Goal: Transaction & Acquisition: Purchase product/service

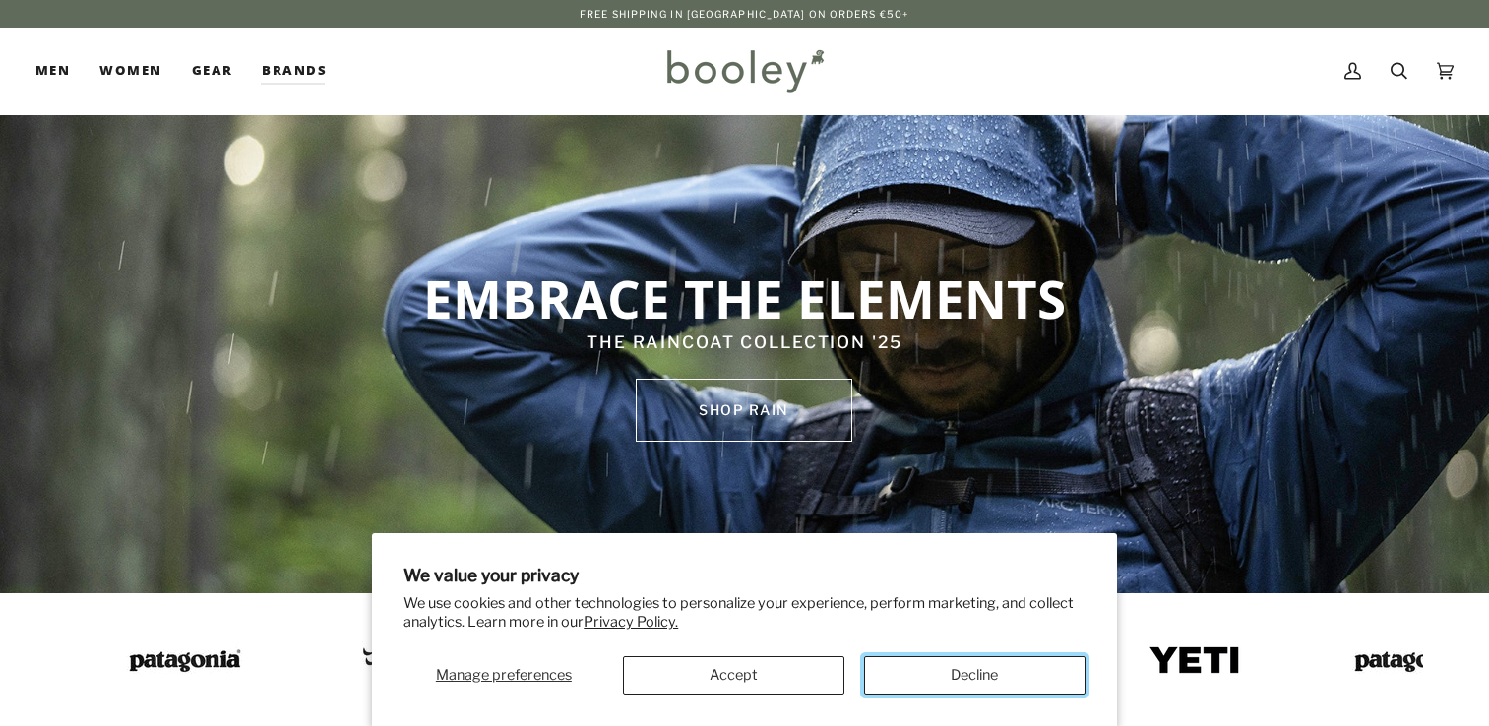
click at [973, 681] on button "Decline" at bounding box center [974, 676] width 221 height 38
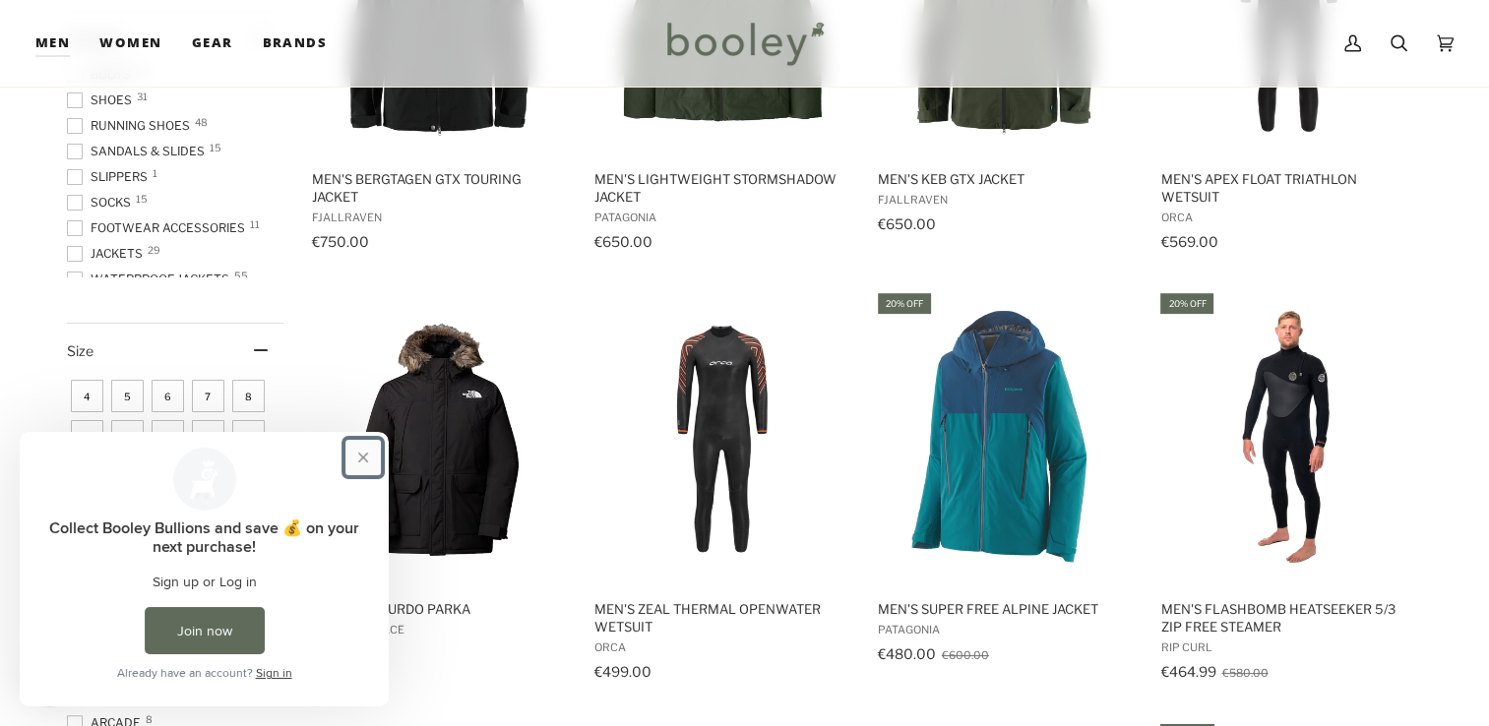
click at [353, 452] on button "Close prompt" at bounding box center [363, 457] width 35 height 35
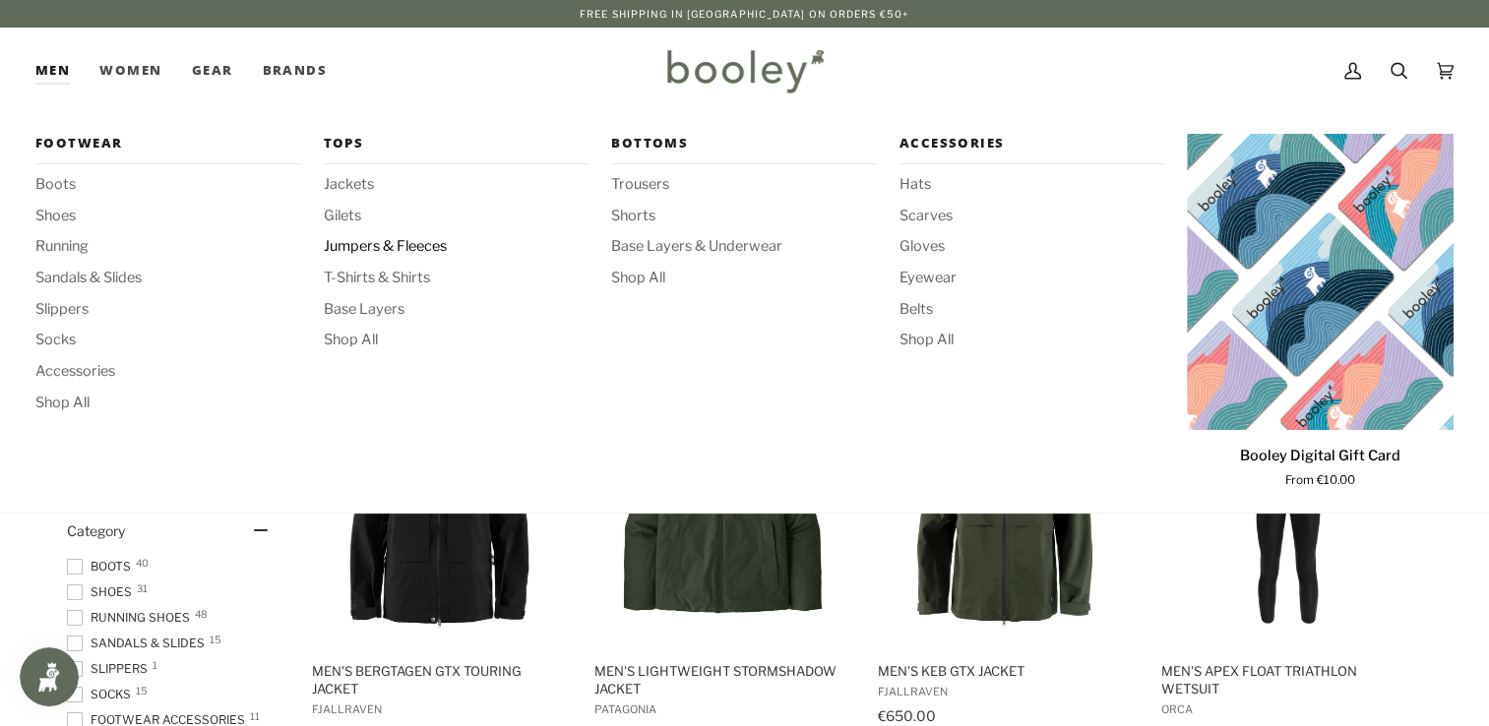
click at [354, 247] on span "Jumpers & Fleeces" at bounding box center [457, 247] width 267 height 22
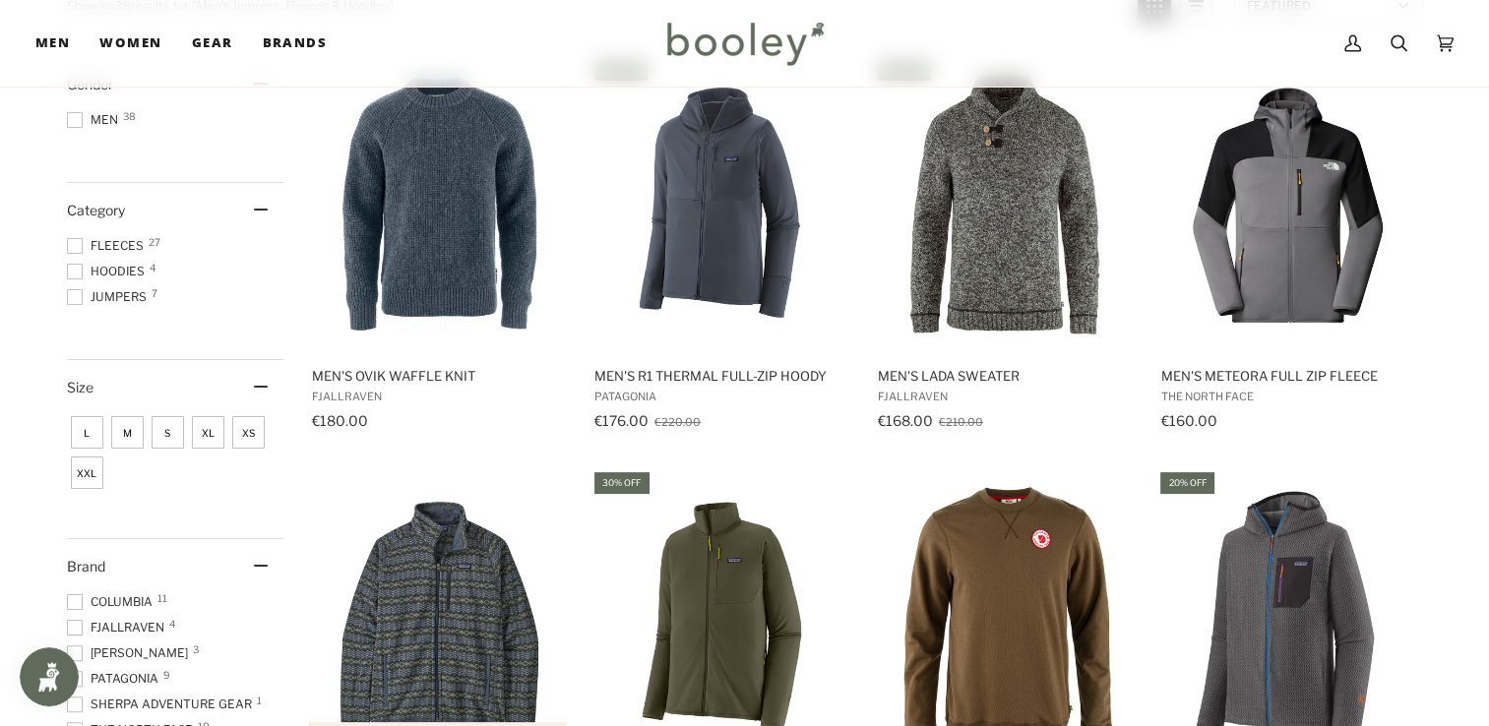
scroll to position [492, 0]
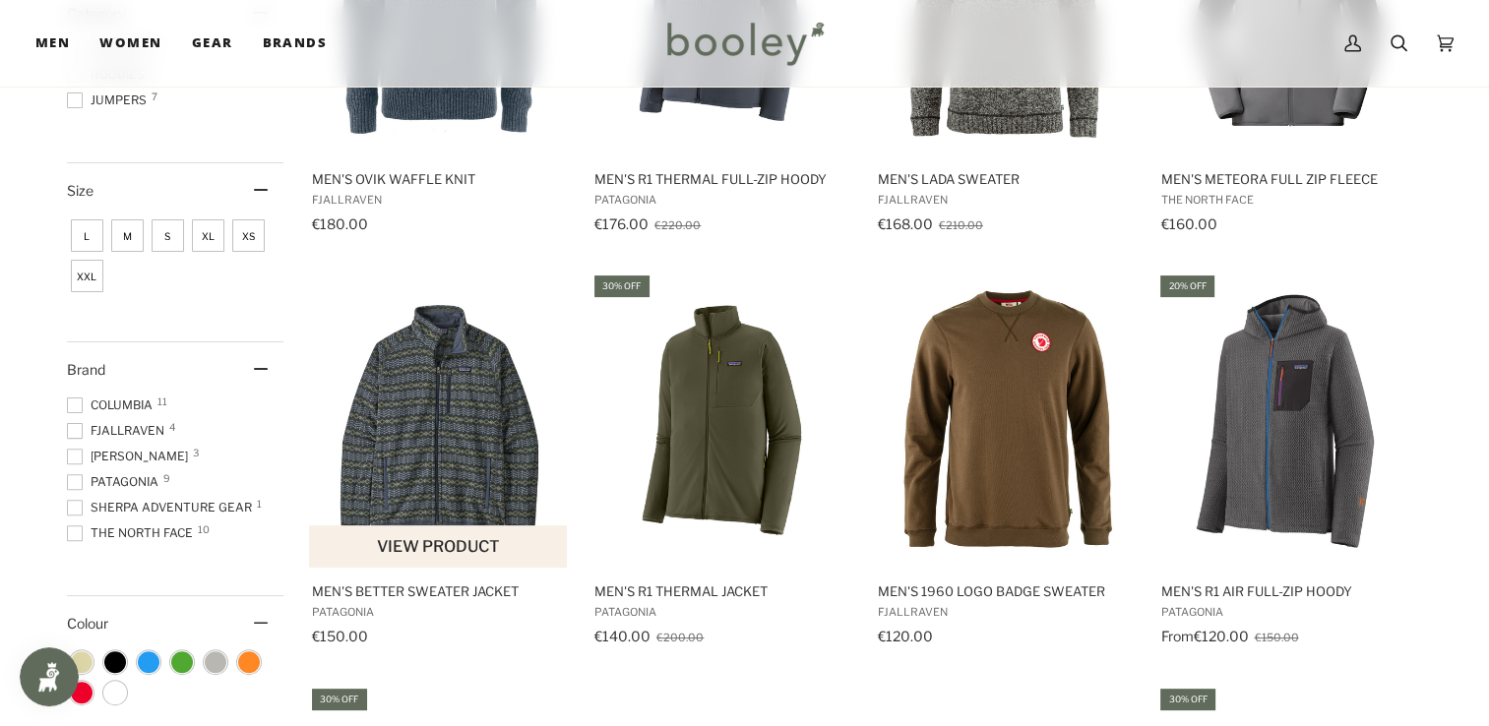
click at [497, 454] on img "Men's Better Sweater Jacket" at bounding box center [439, 420] width 261 height 261
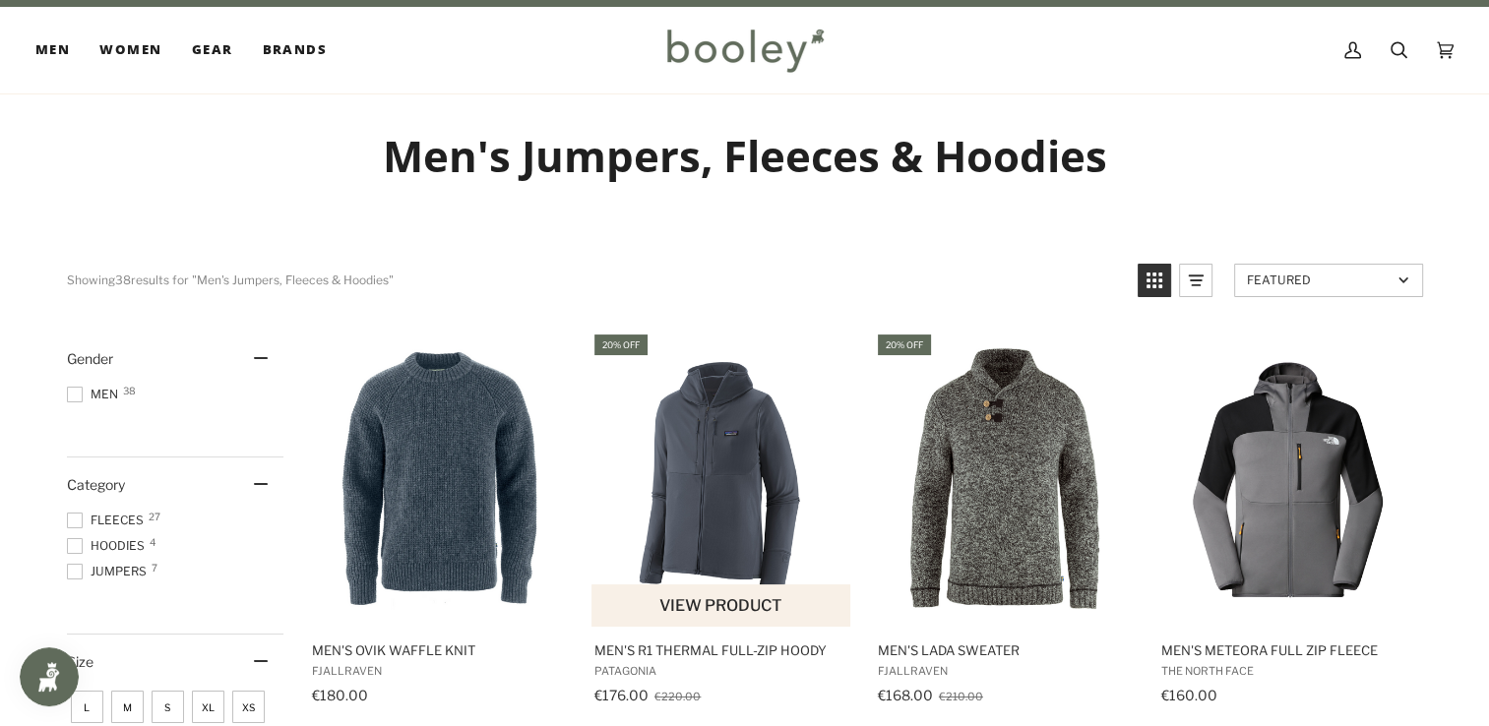
scroll to position [0, 0]
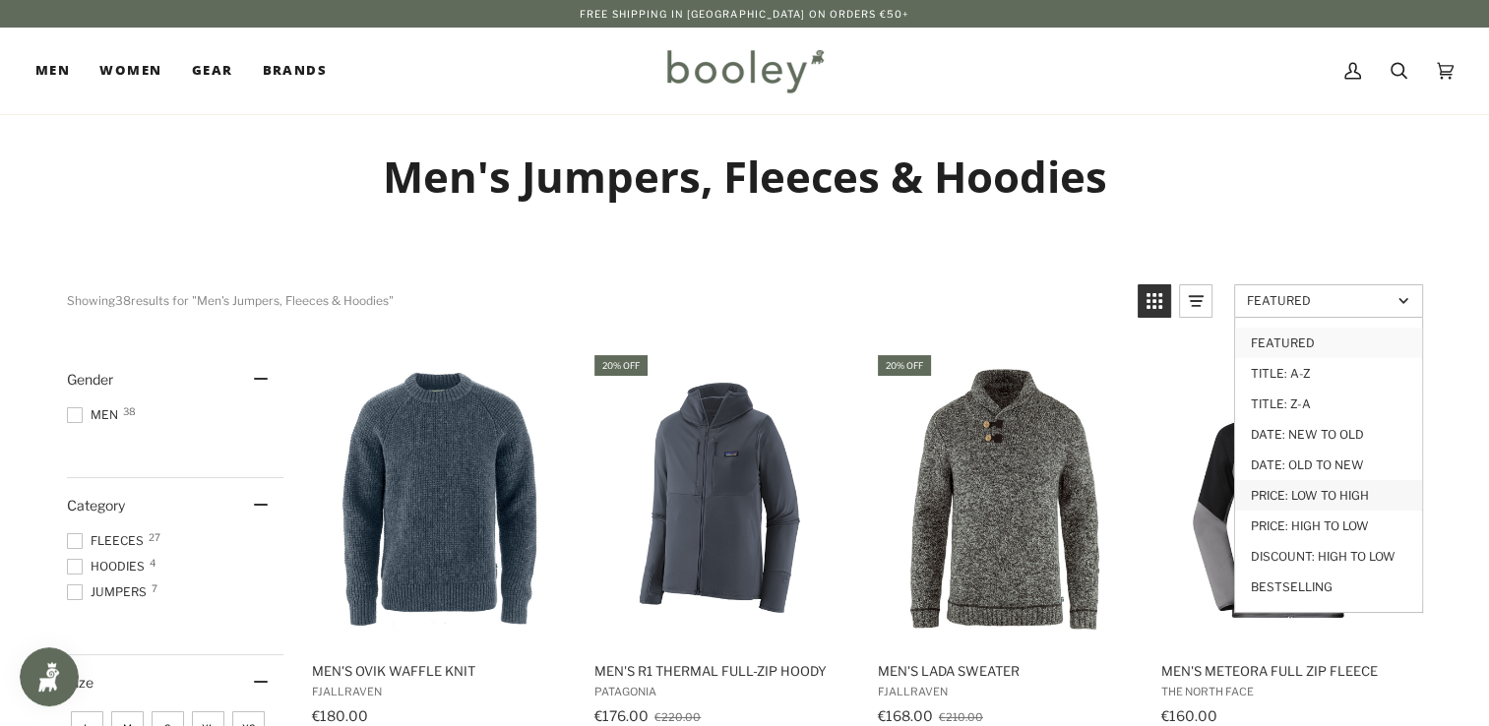
click at [1340, 487] on link "Price: Low to High" at bounding box center [1328, 495] width 187 height 31
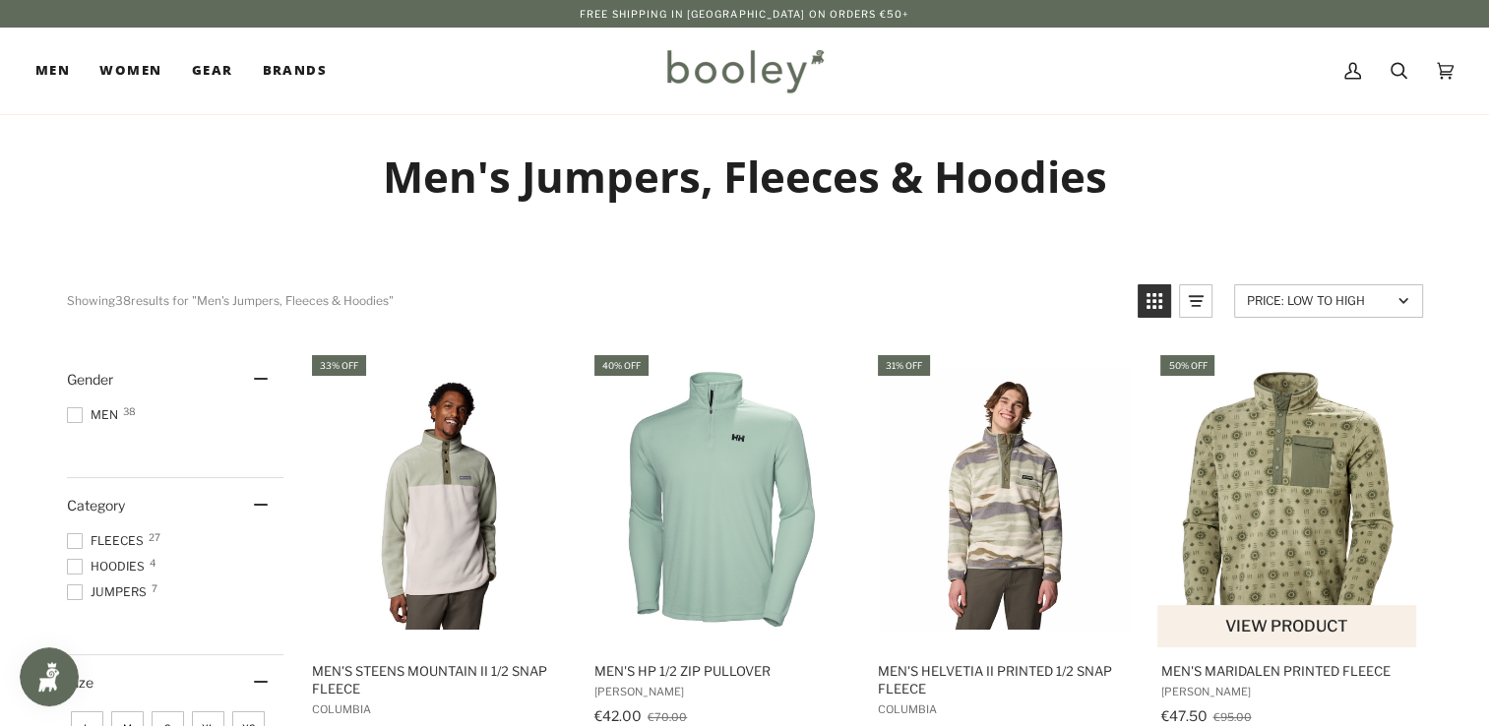
scroll to position [98, 0]
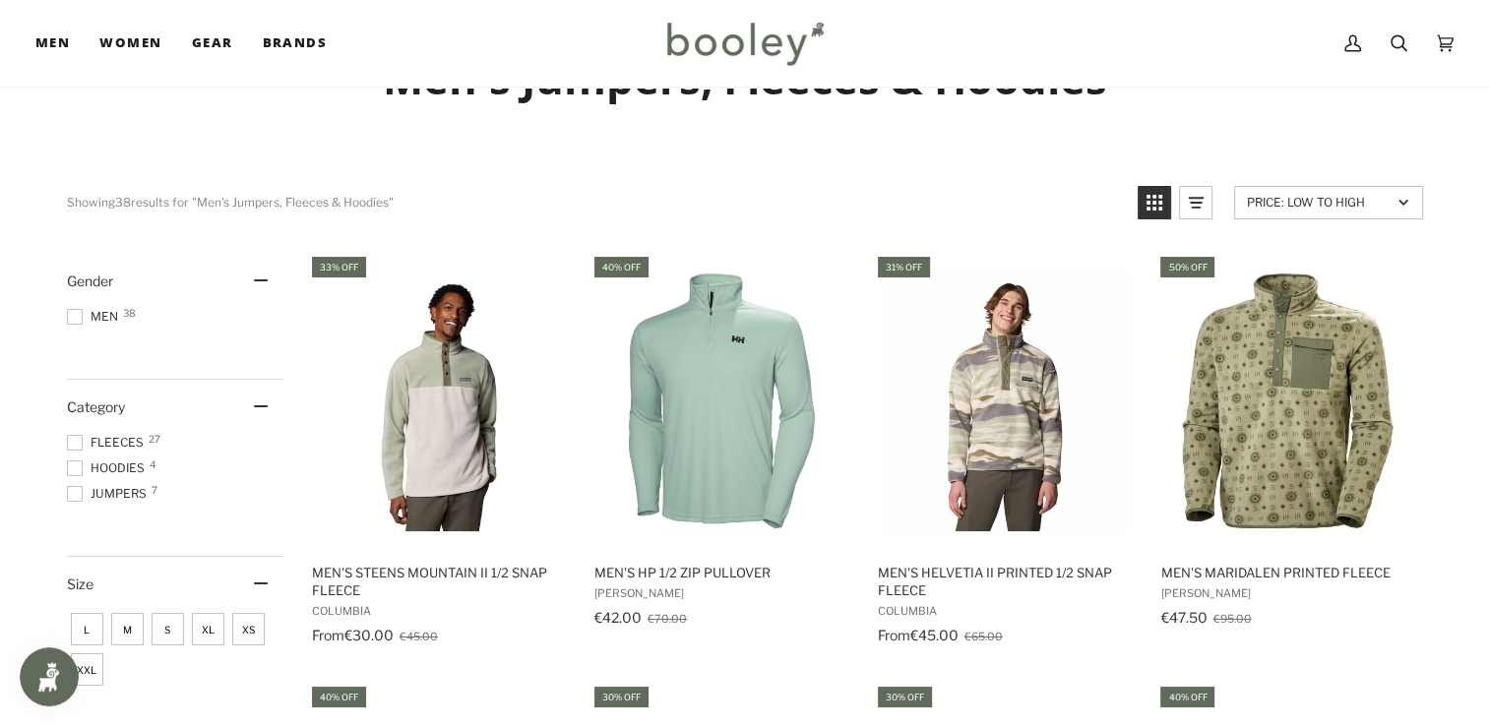
click at [161, 626] on span "S" at bounding box center [168, 629] width 32 height 32
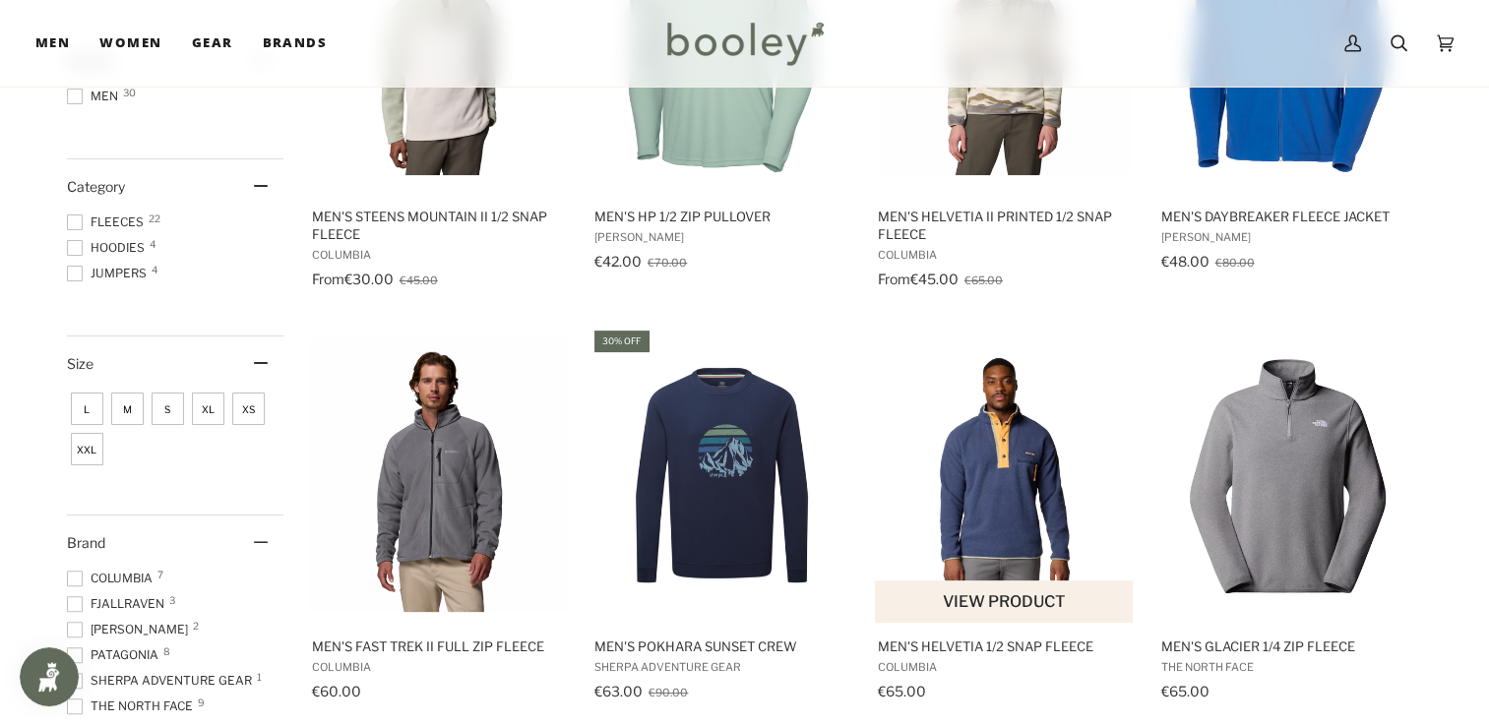
scroll to position [497, 0]
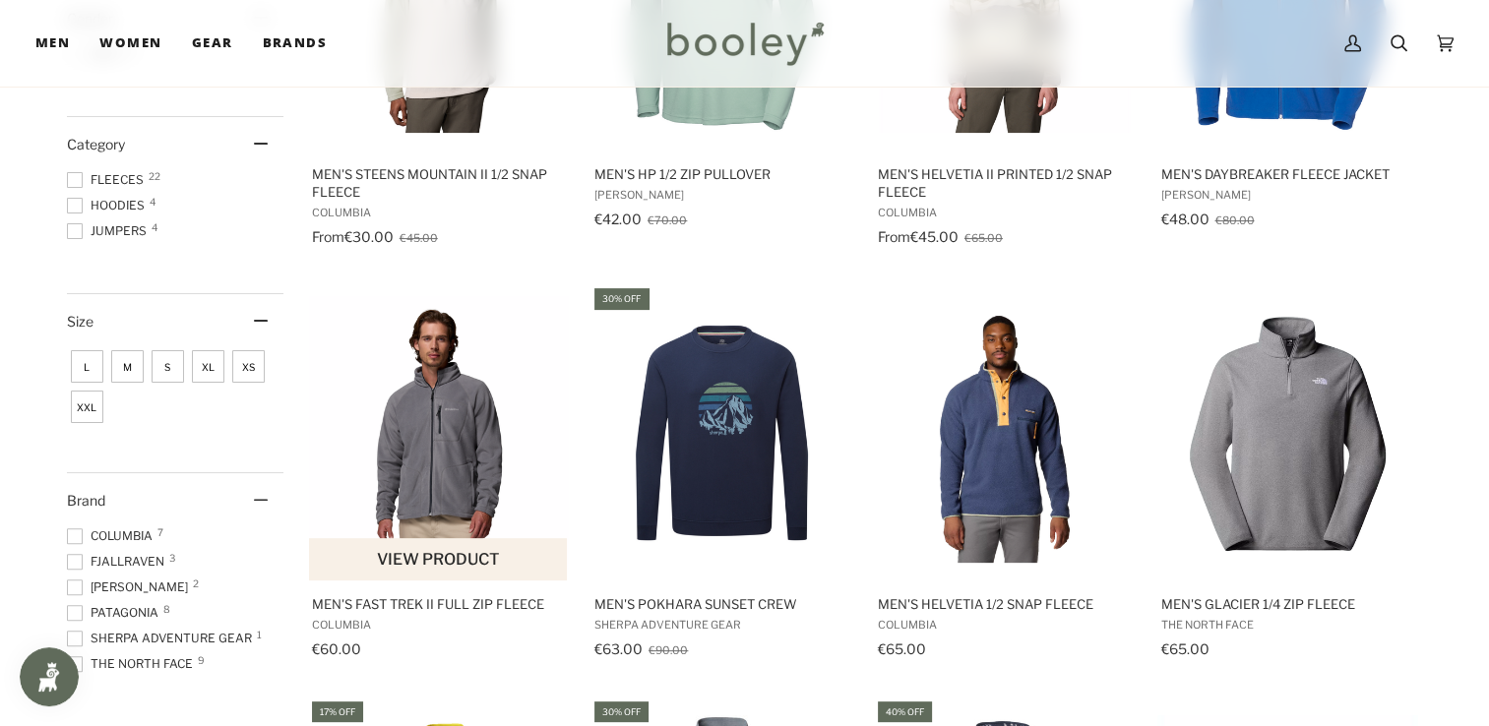
click at [417, 459] on img "Men's Fast Trek II Full Zip Fleece" at bounding box center [439, 433] width 261 height 274
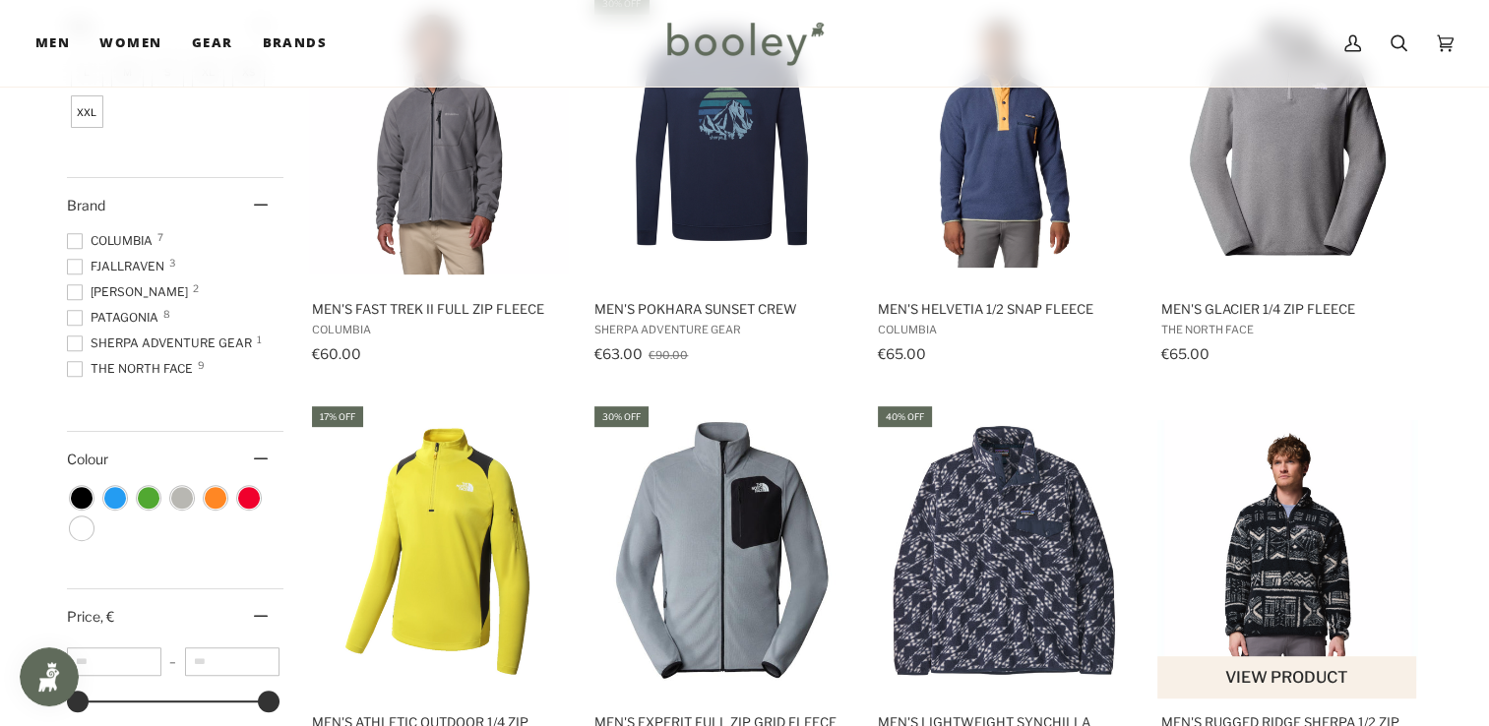
scroll to position [891, 0]
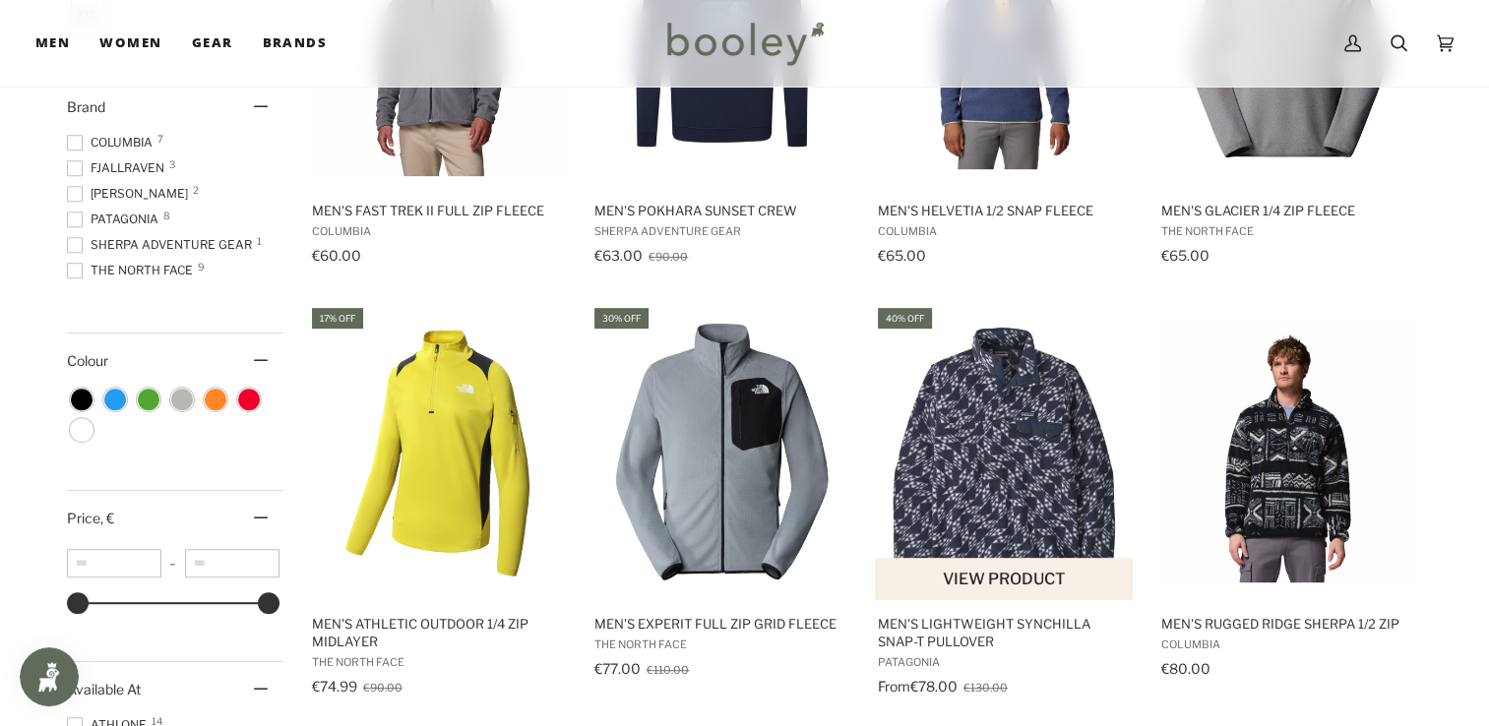
click at [1024, 451] on img "Men's Lightweight Synchilla Snap-T Pullover" at bounding box center [1005, 452] width 261 height 261
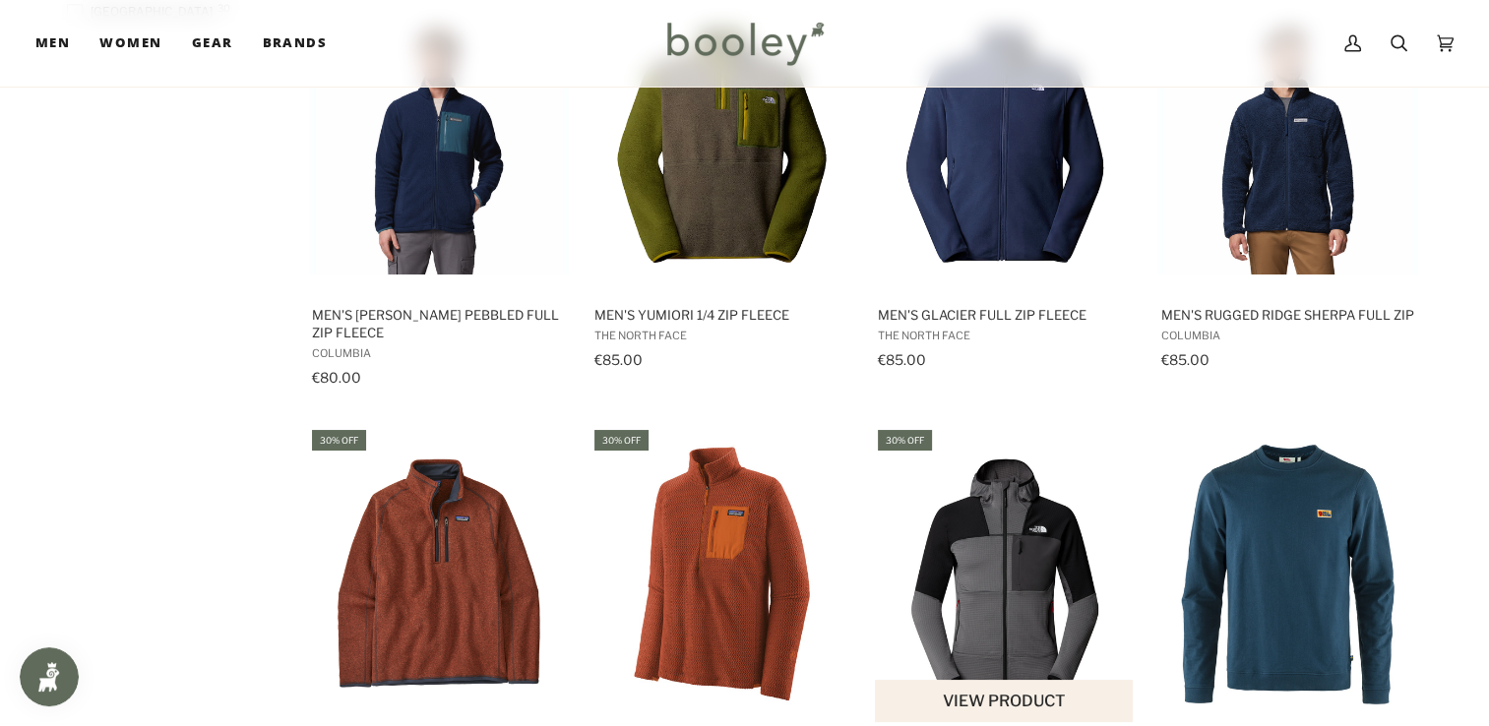
scroll to position [1974, 0]
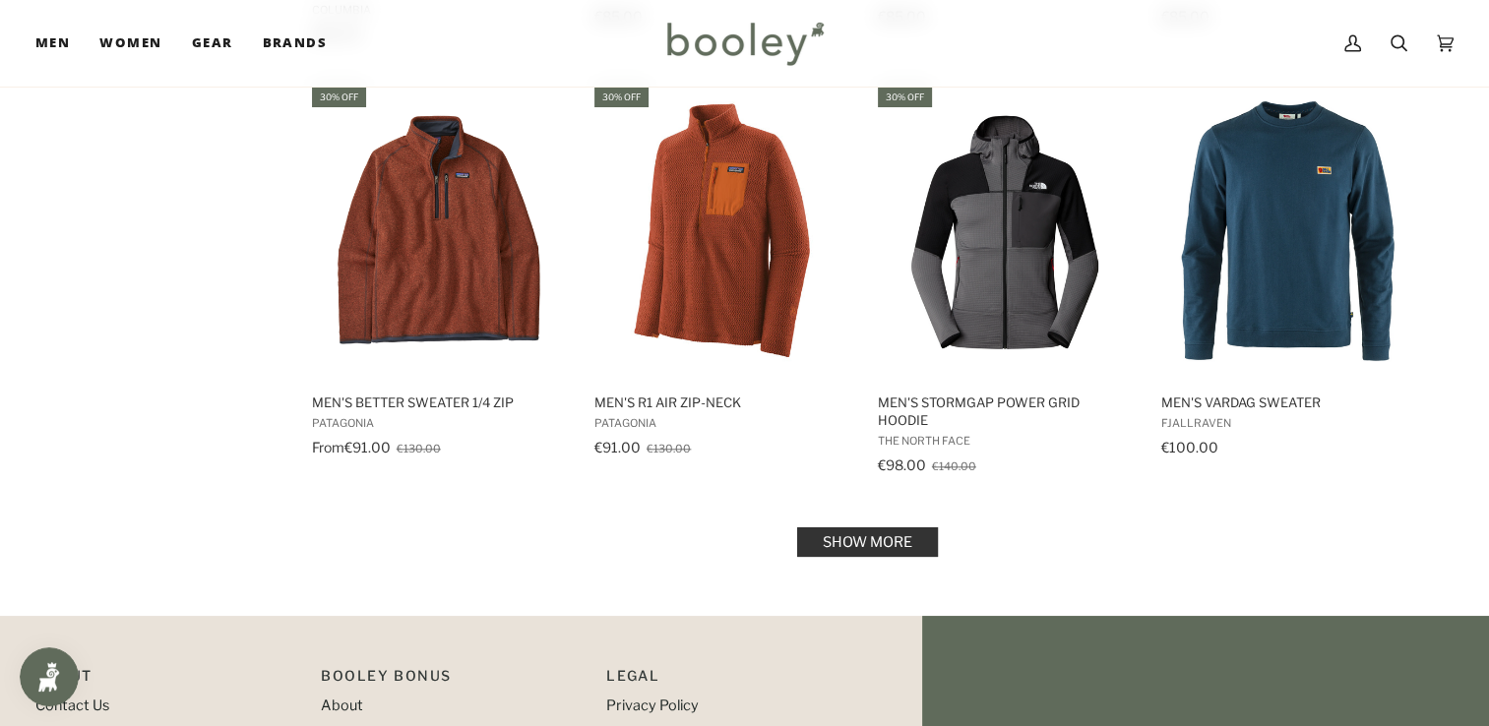
click at [828, 528] on link "Show more" at bounding box center [867, 543] width 141 height 30
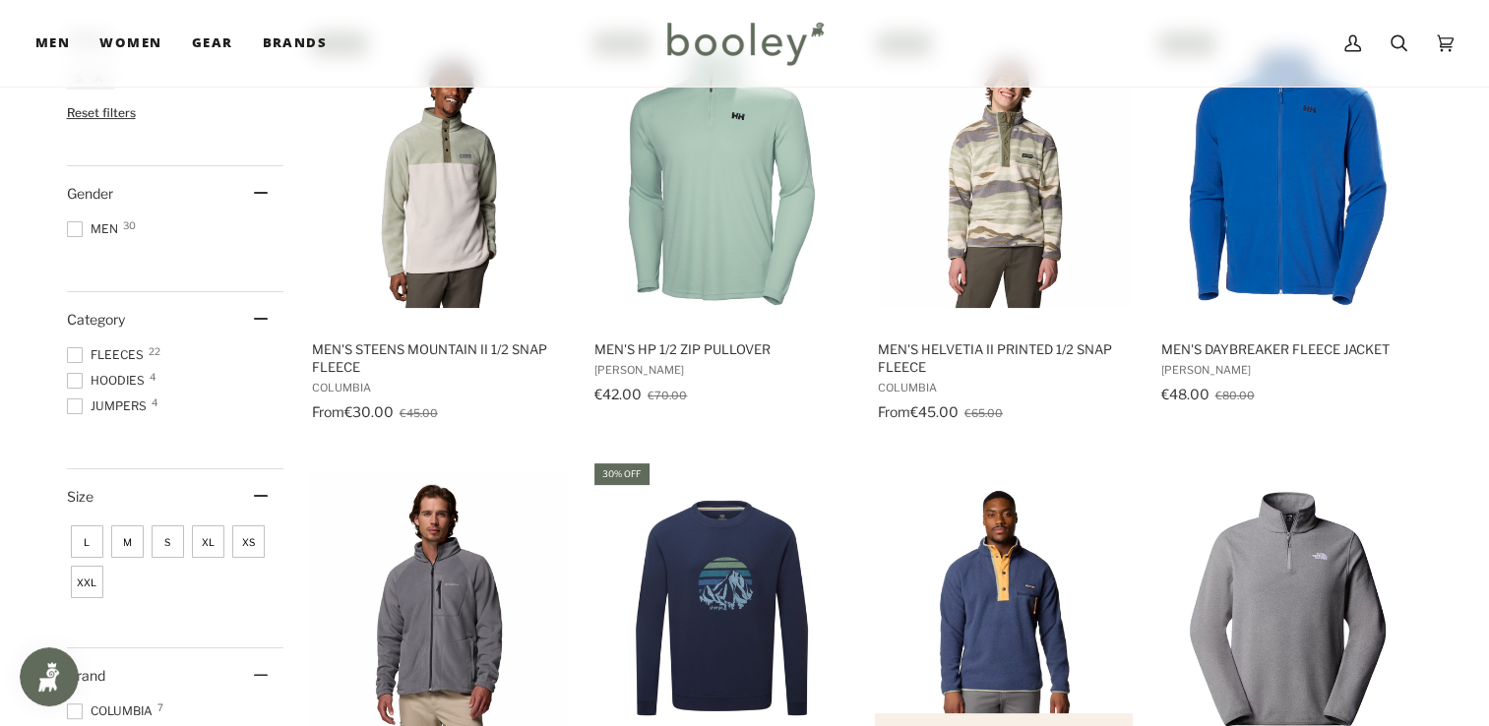
scroll to position [202, 0]
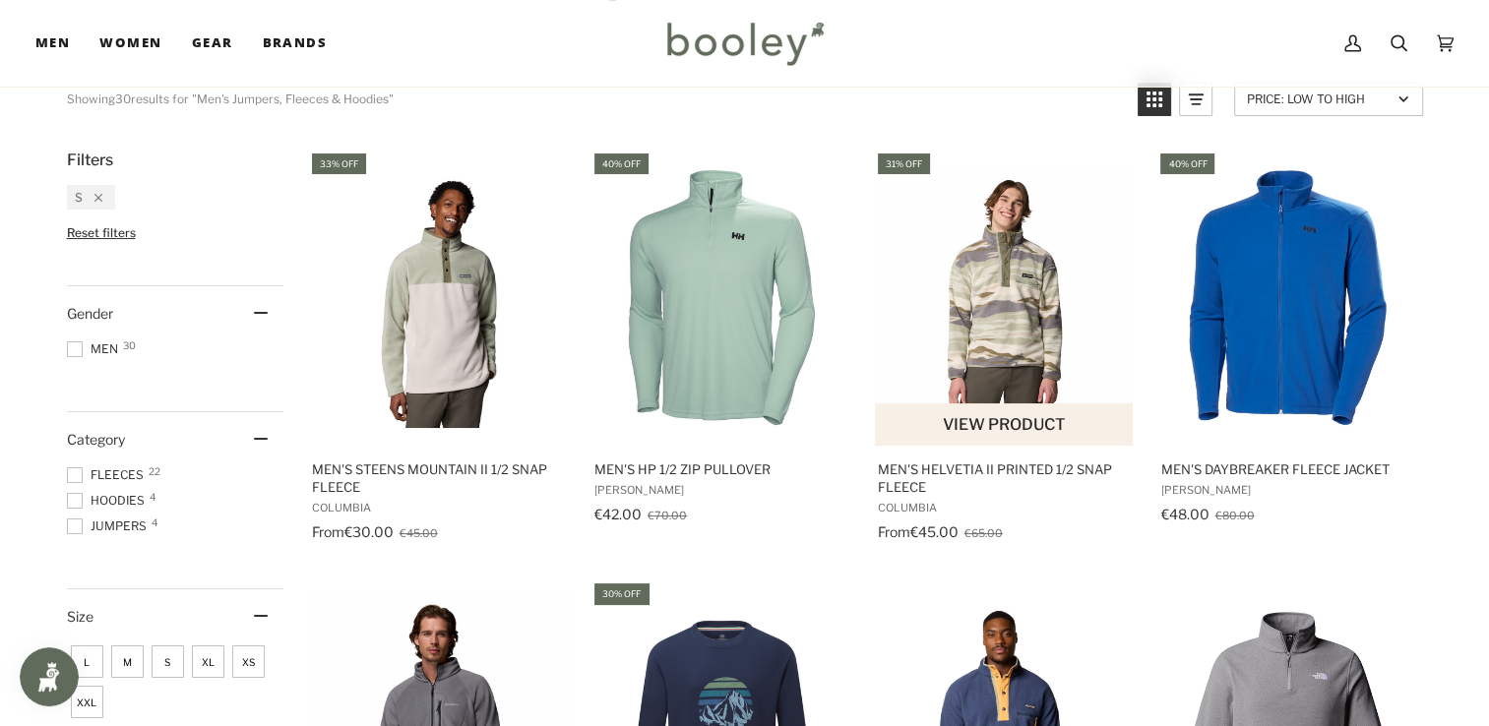
click at [1004, 271] on img "Men's Helvetia II Printed 1/2 Snap Fleece" at bounding box center [1005, 297] width 261 height 261
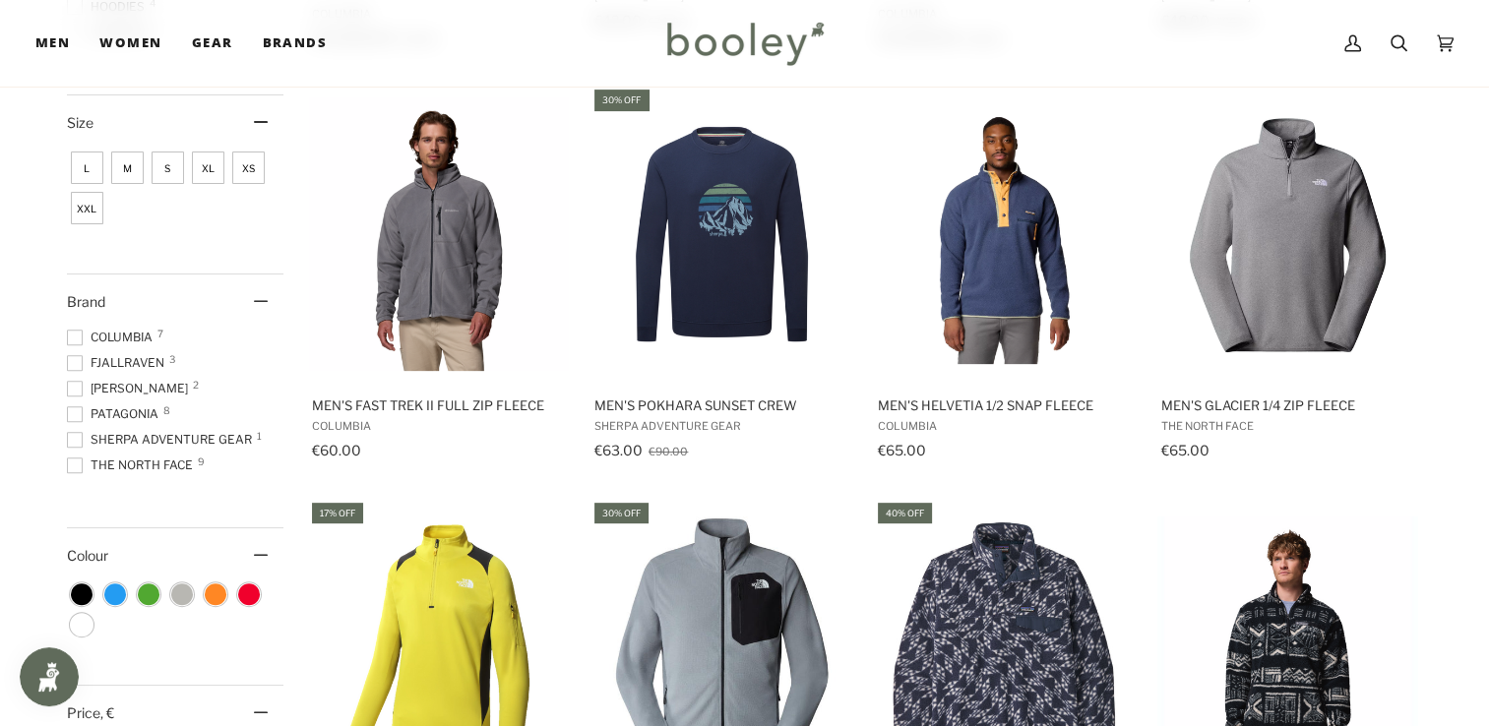
scroll to position [891, 0]
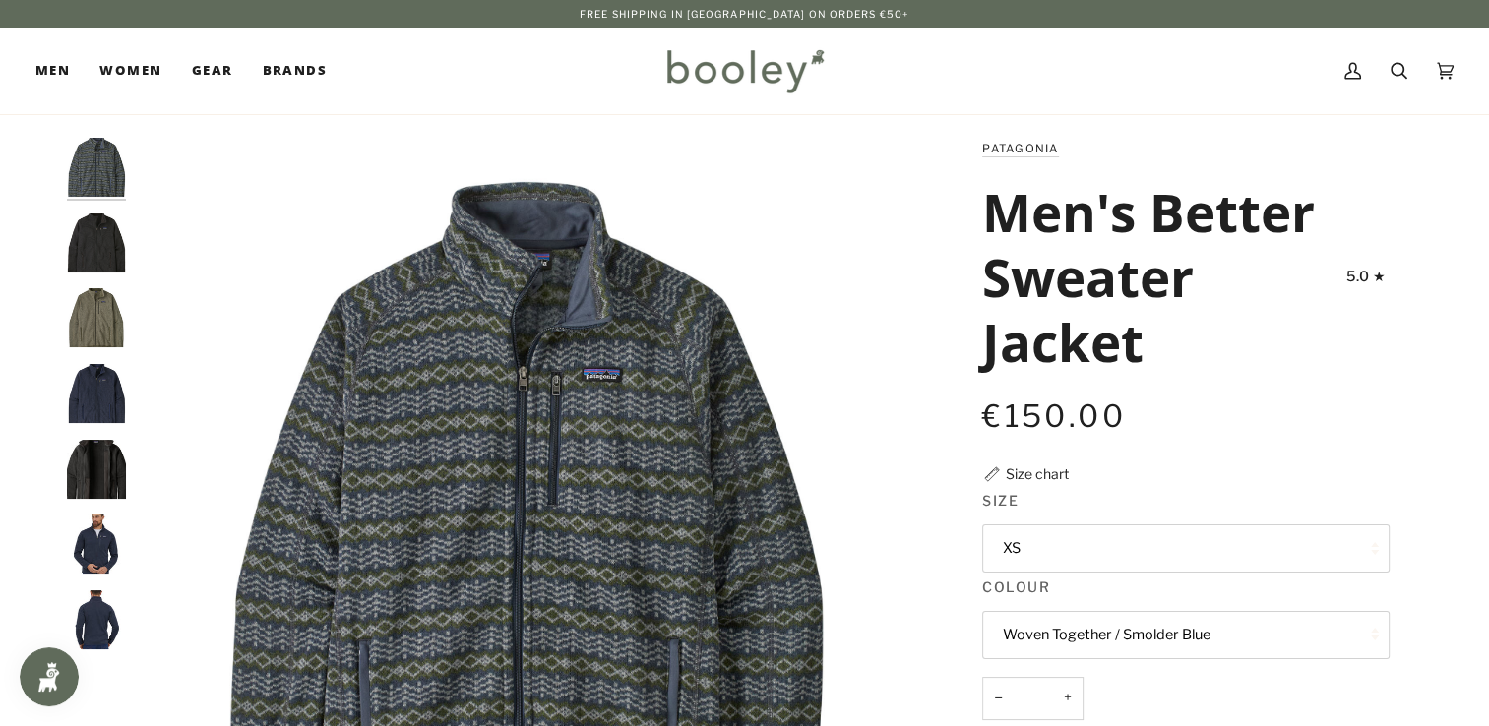
click at [103, 246] on img "Patagonia Men's Better Sweater Jacket Black - Booley Galway" at bounding box center [96, 243] width 59 height 59
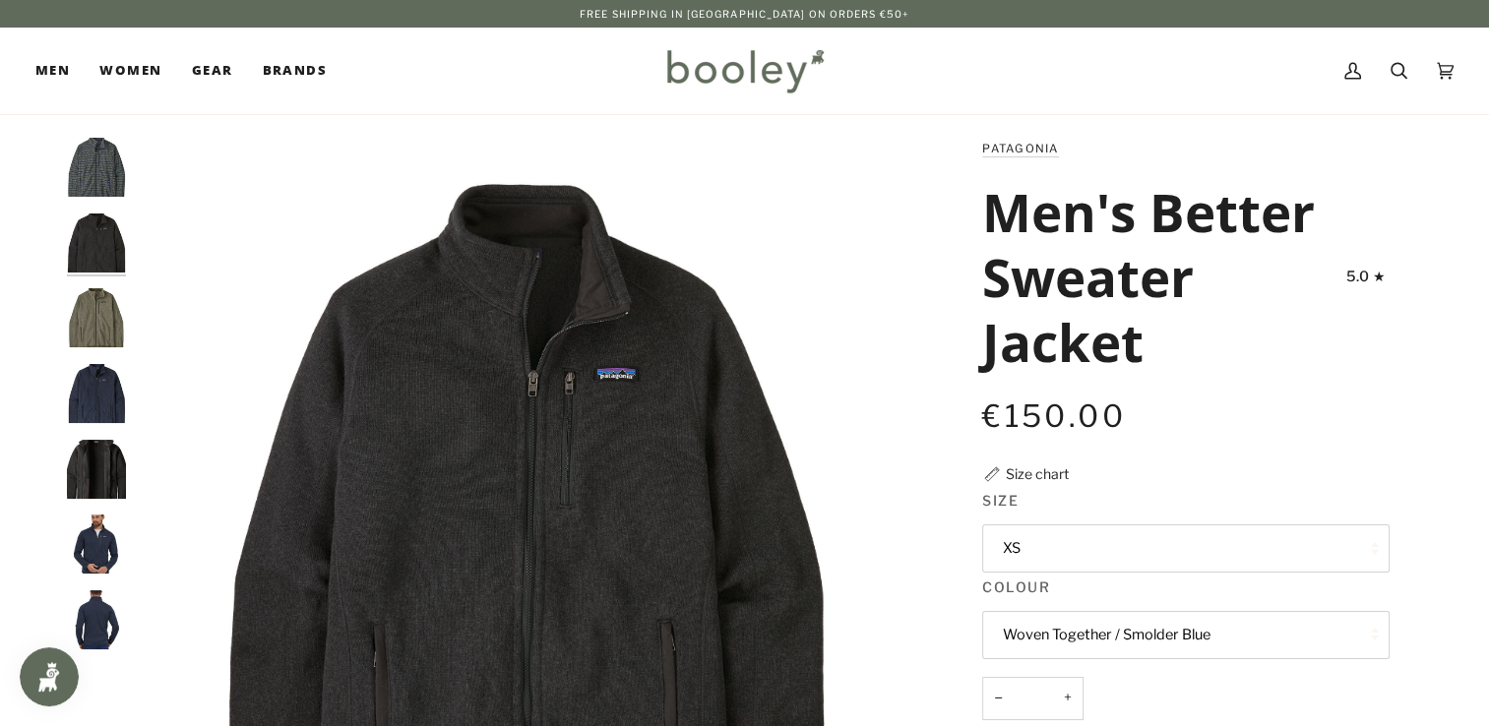
click at [95, 294] on img "Patagonia Men's Better Sweater Jacket River Rock Green - Booley Galway" at bounding box center [96, 317] width 59 height 59
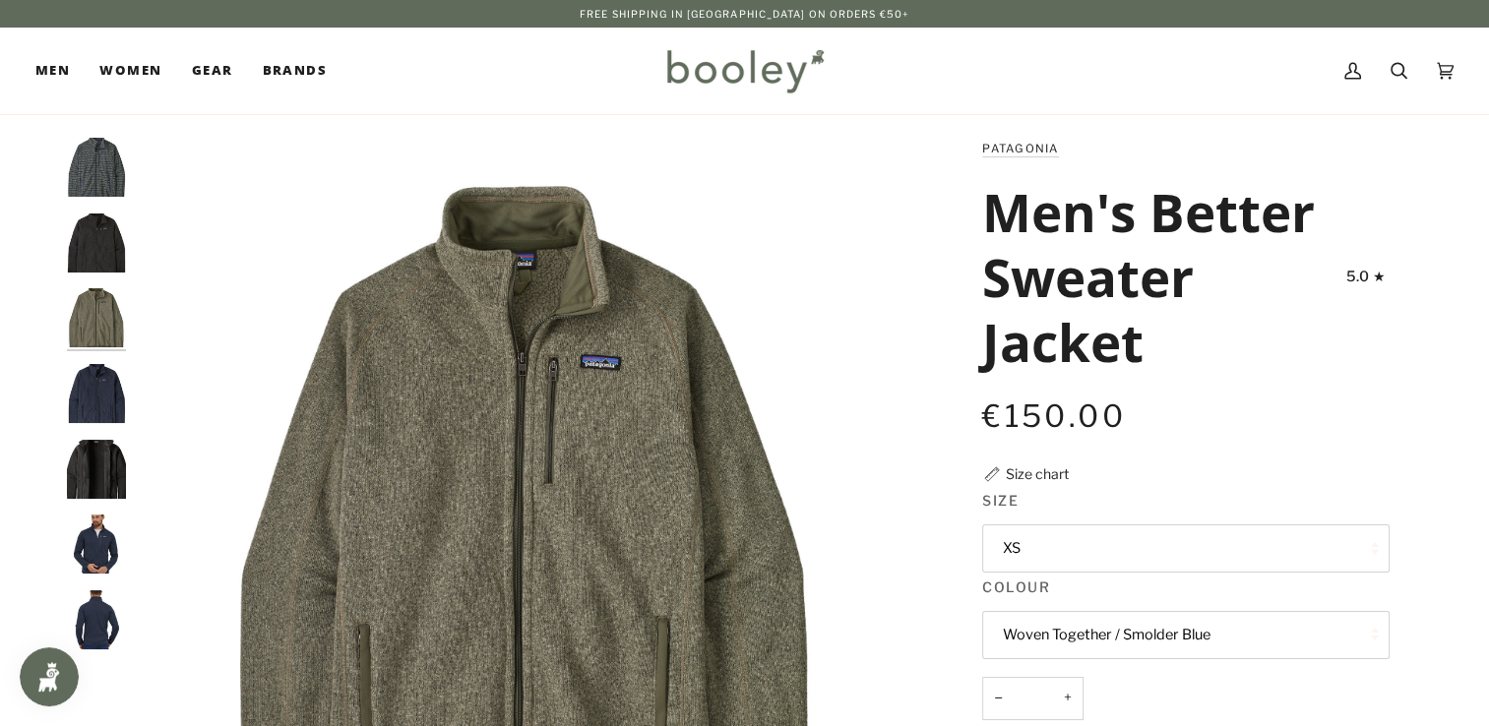
click at [94, 385] on img "Patagonia Men's Better Sweater Jacket New Navy - Booley Galway" at bounding box center [96, 393] width 59 height 59
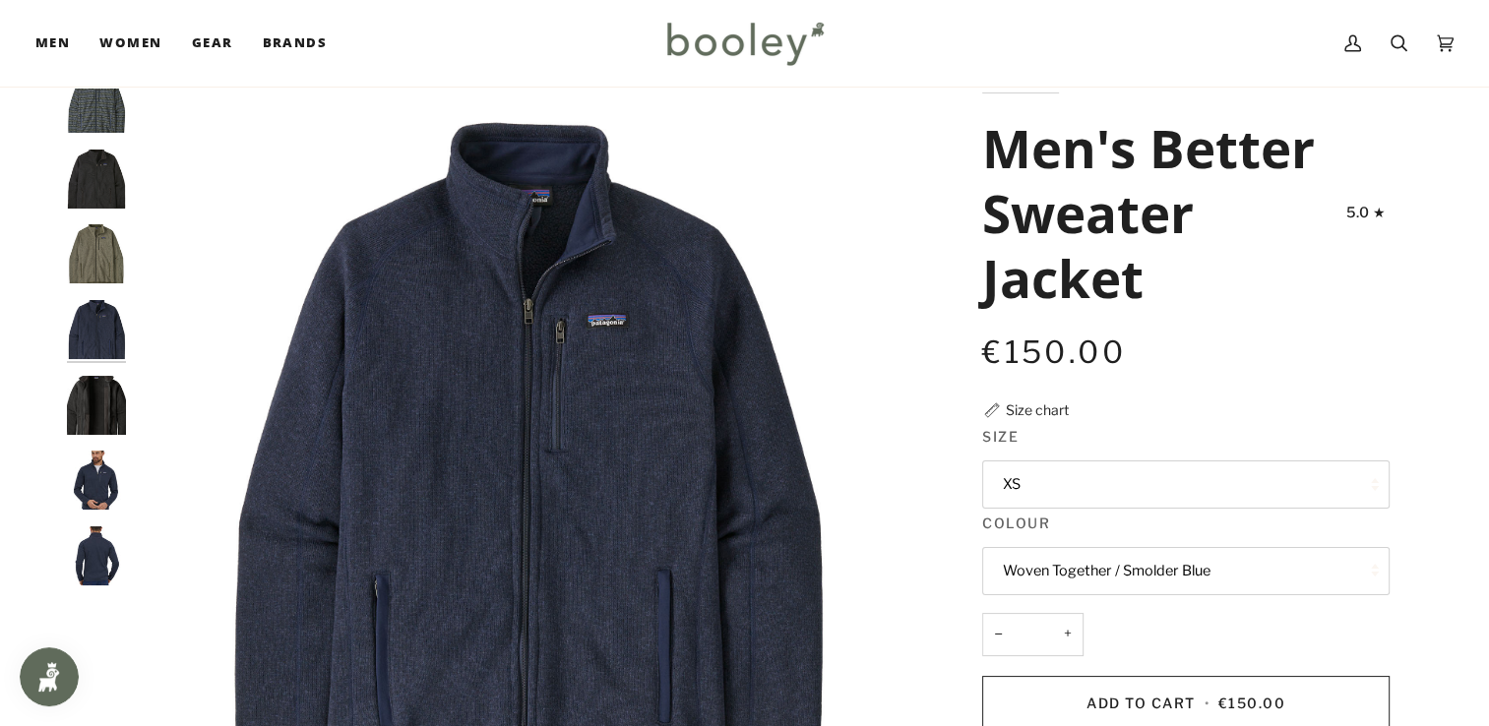
scroll to position [98, 0]
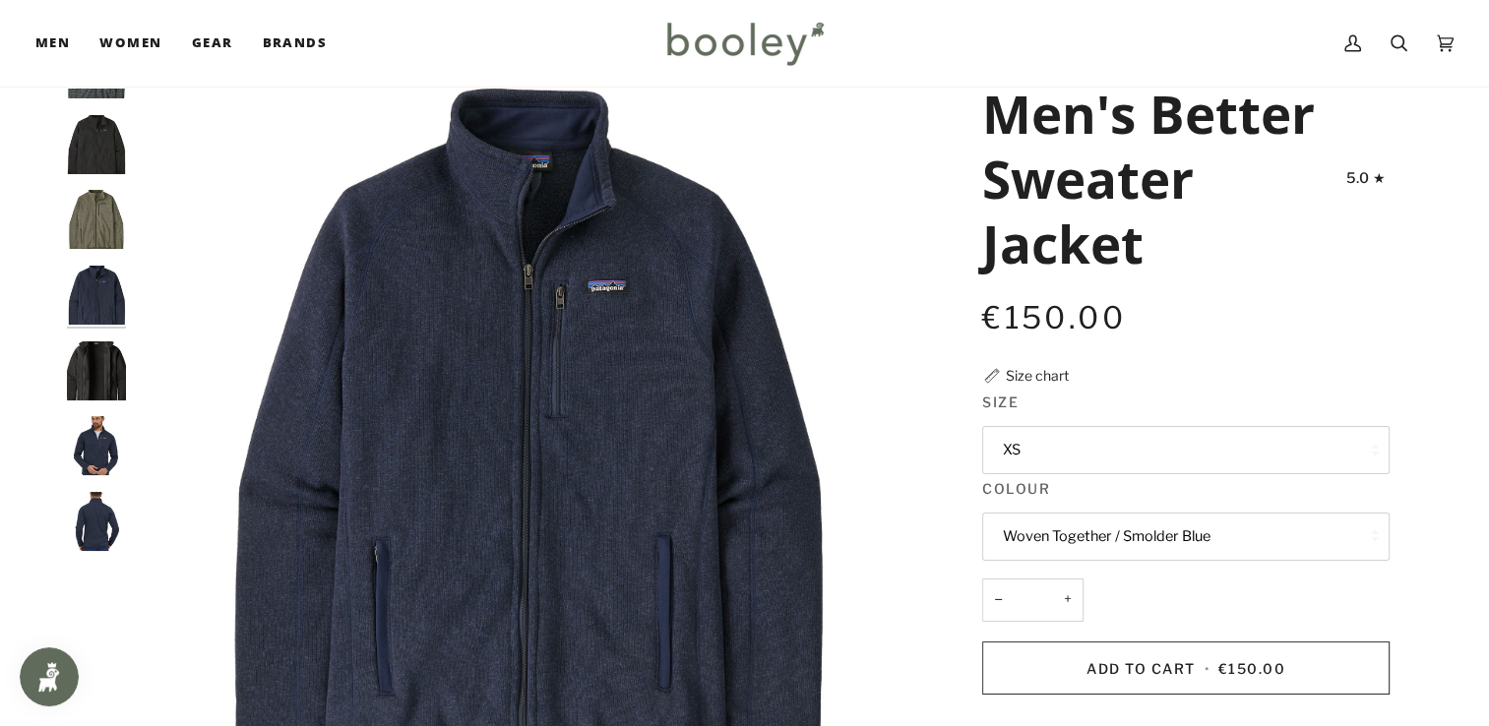
click at [97, 387] on img "Patagonia Men's Better Sweater Jacket Black - Booley Galway" at bounding box center [96, 371] width 59 height 59
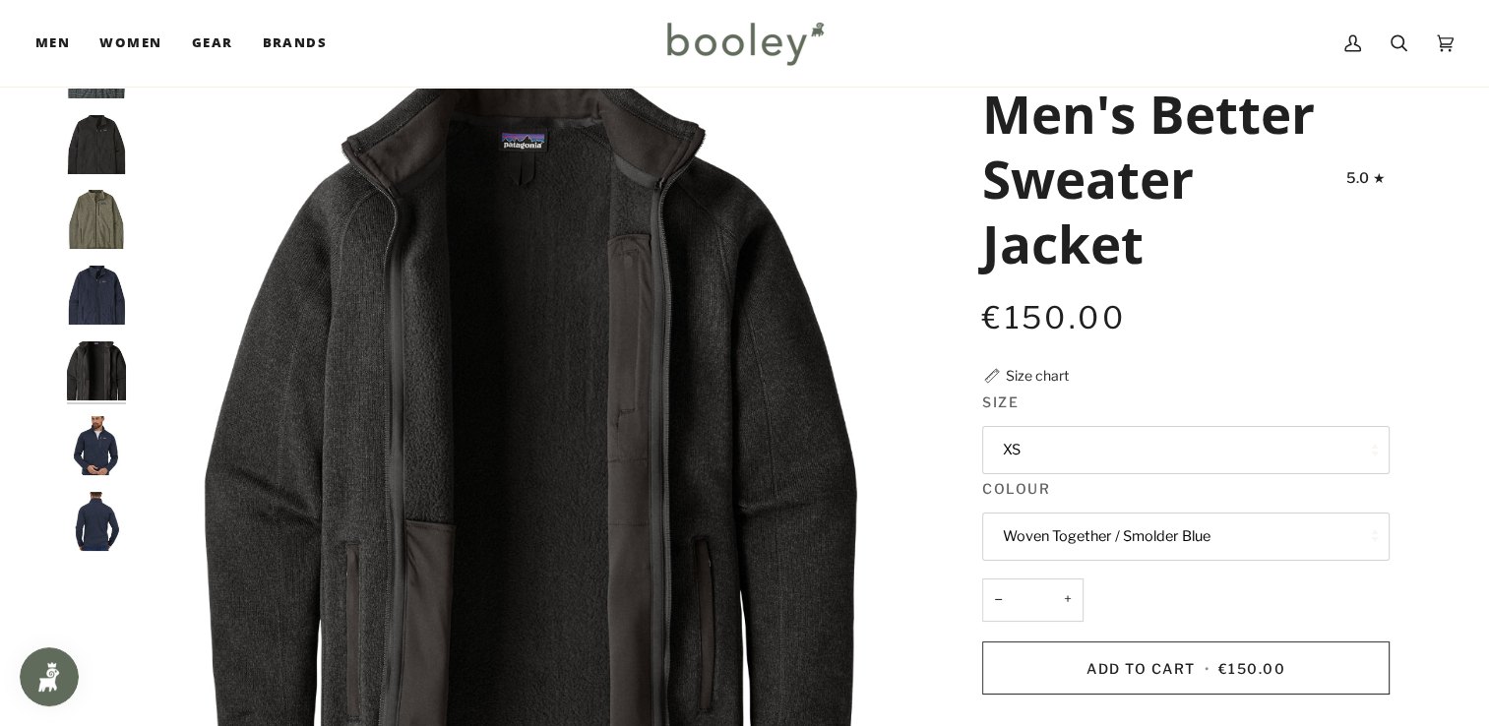
click at [92, 426] on img "Patagonia Men's Better Sweater Jacket - Booley Galway" at bounding box center [96, 445] width 59 height 59
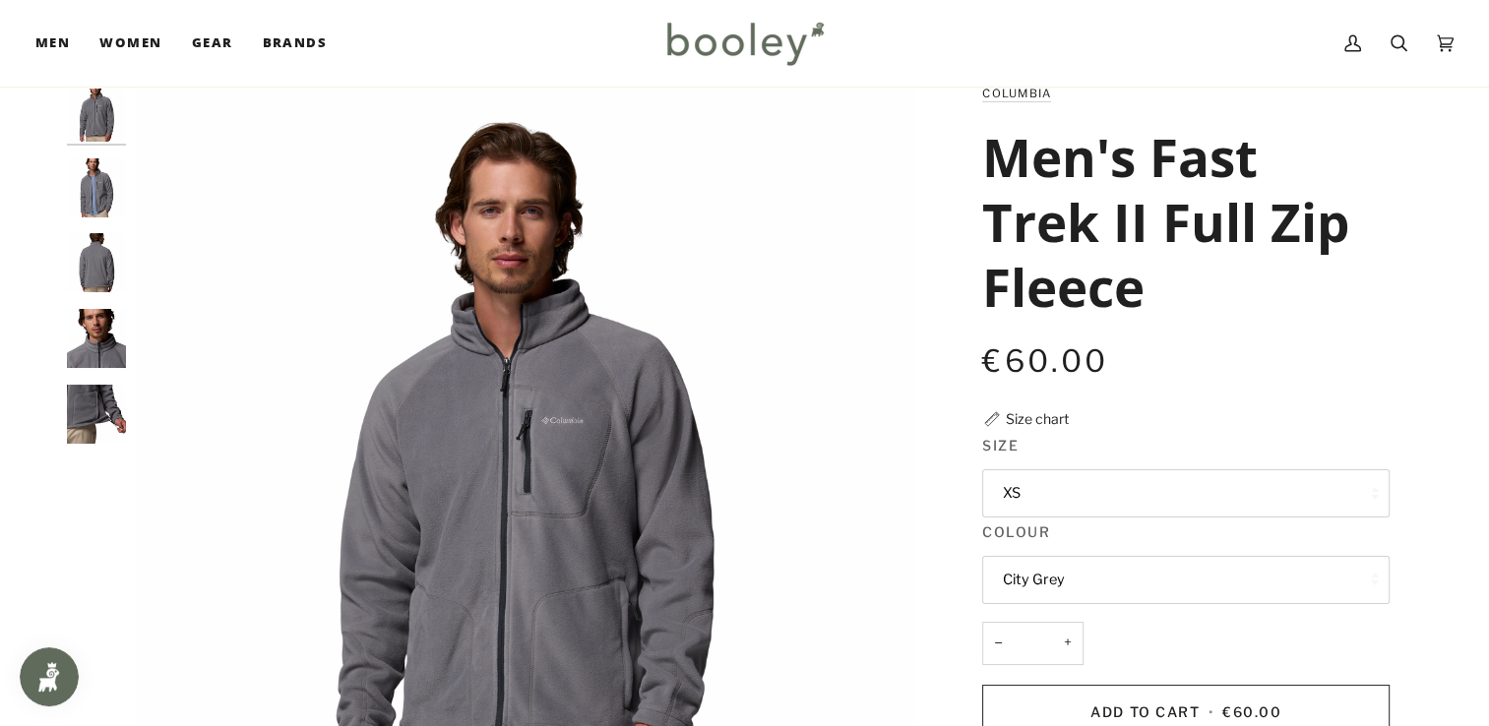
scroll to position [98, 0]
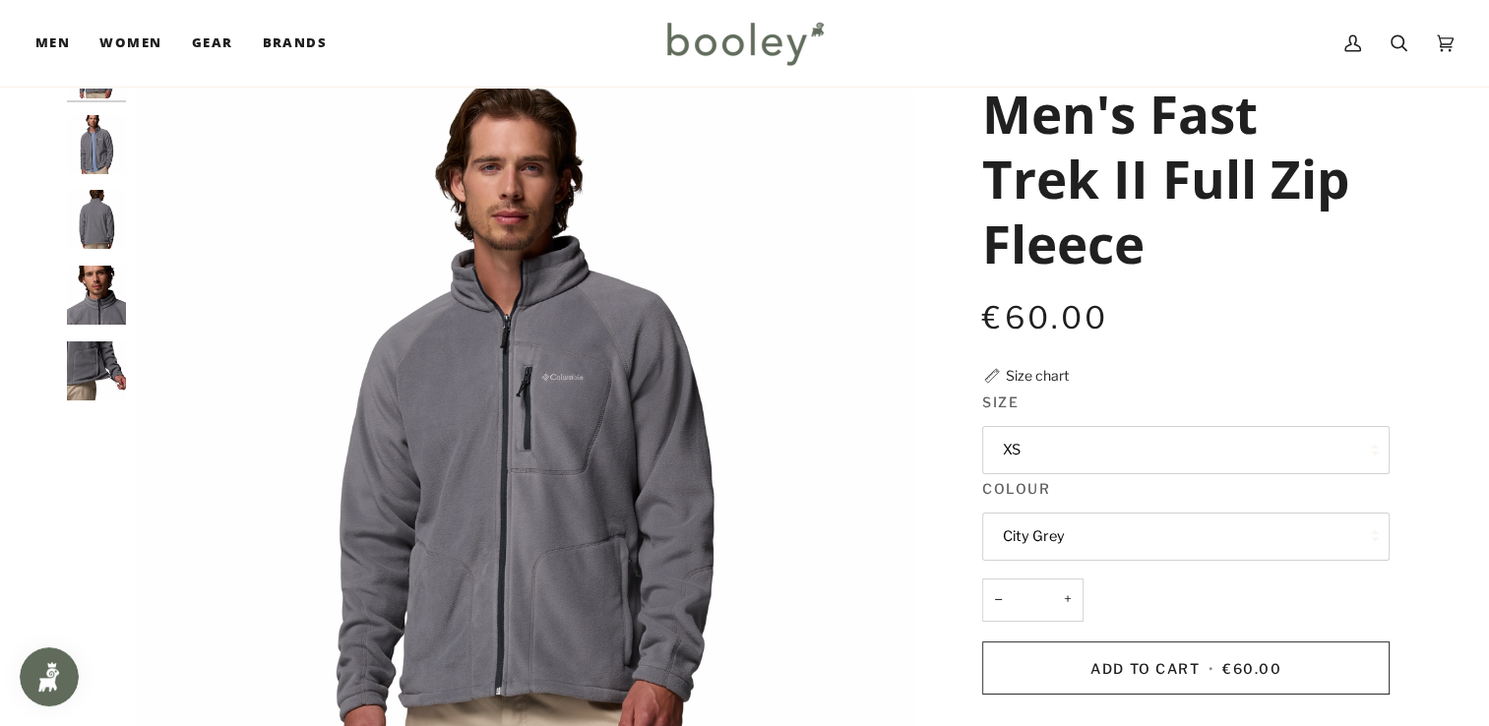
click at [87, 379] on img "Columbia Men's Fast Trek II Full Zip Fleece City Grey - Booley Galway" at bounding box center [96, 371] width 59 height 59
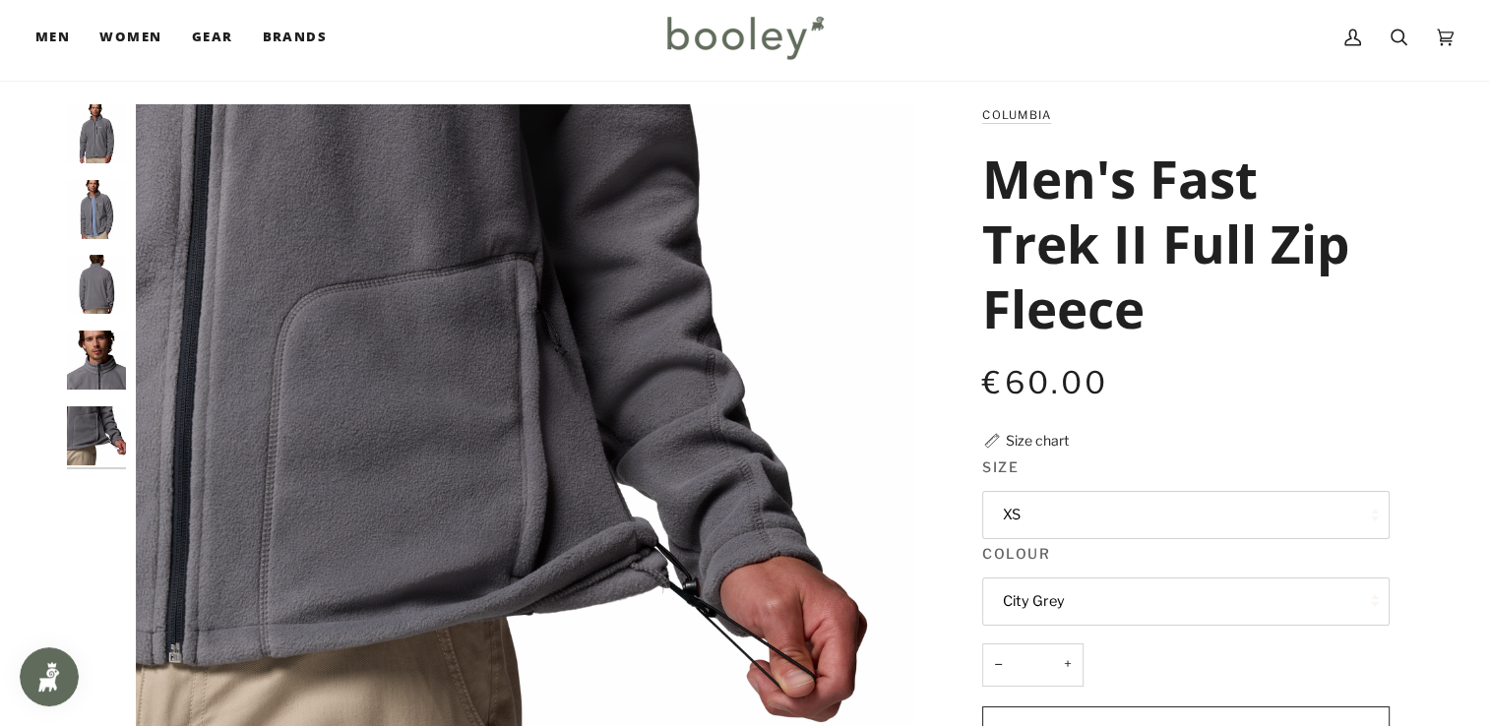
scroll to position [0, 0]
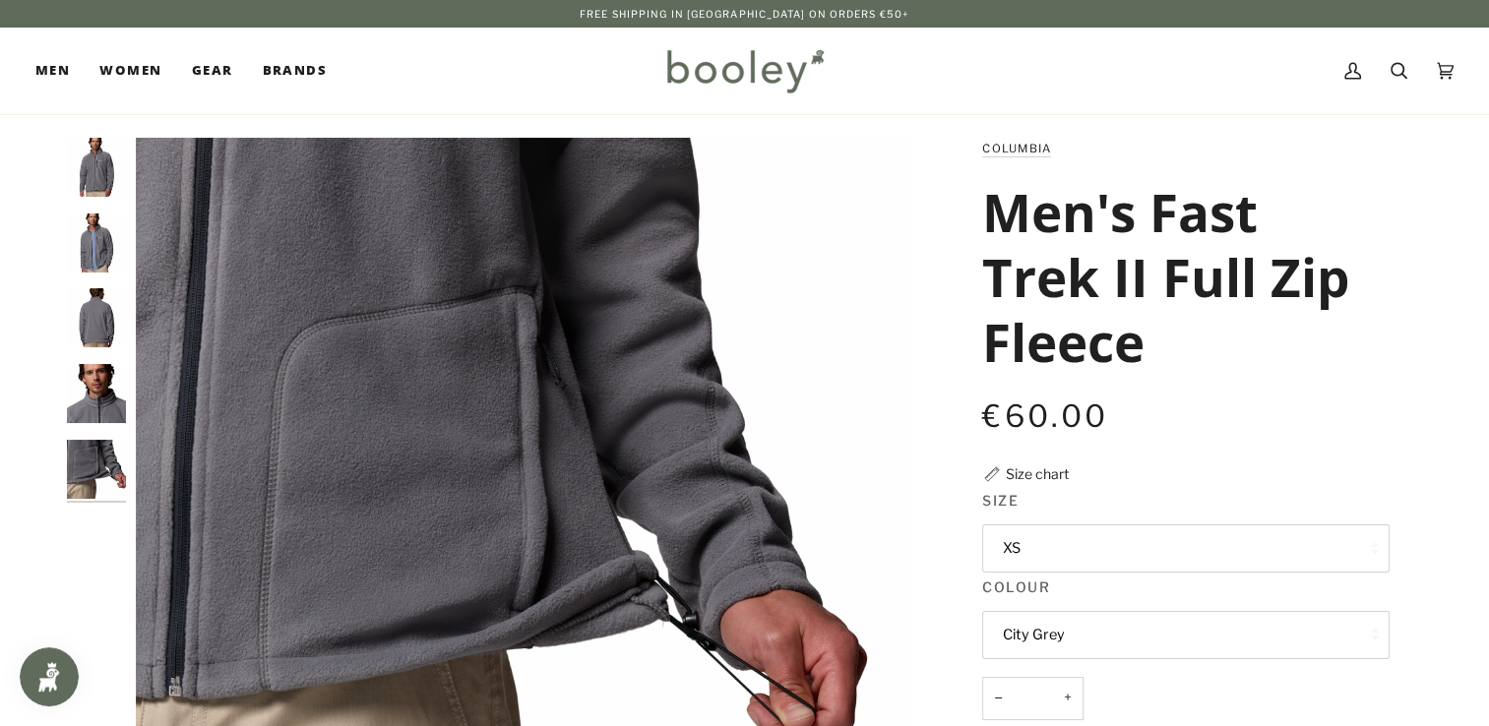
click at [102, 321] on img "Columbia Men's Fast Trek II Full Zip Fleece City Grey - Booley Galway" at bounding box center [96, 317] width 59 height 59
click at [87, 245] on img "Columbia Men's Fast Trek II Full Zip Fleece City Grey - Booley Galway" at bounding box center [96, 243] width 59 height 59
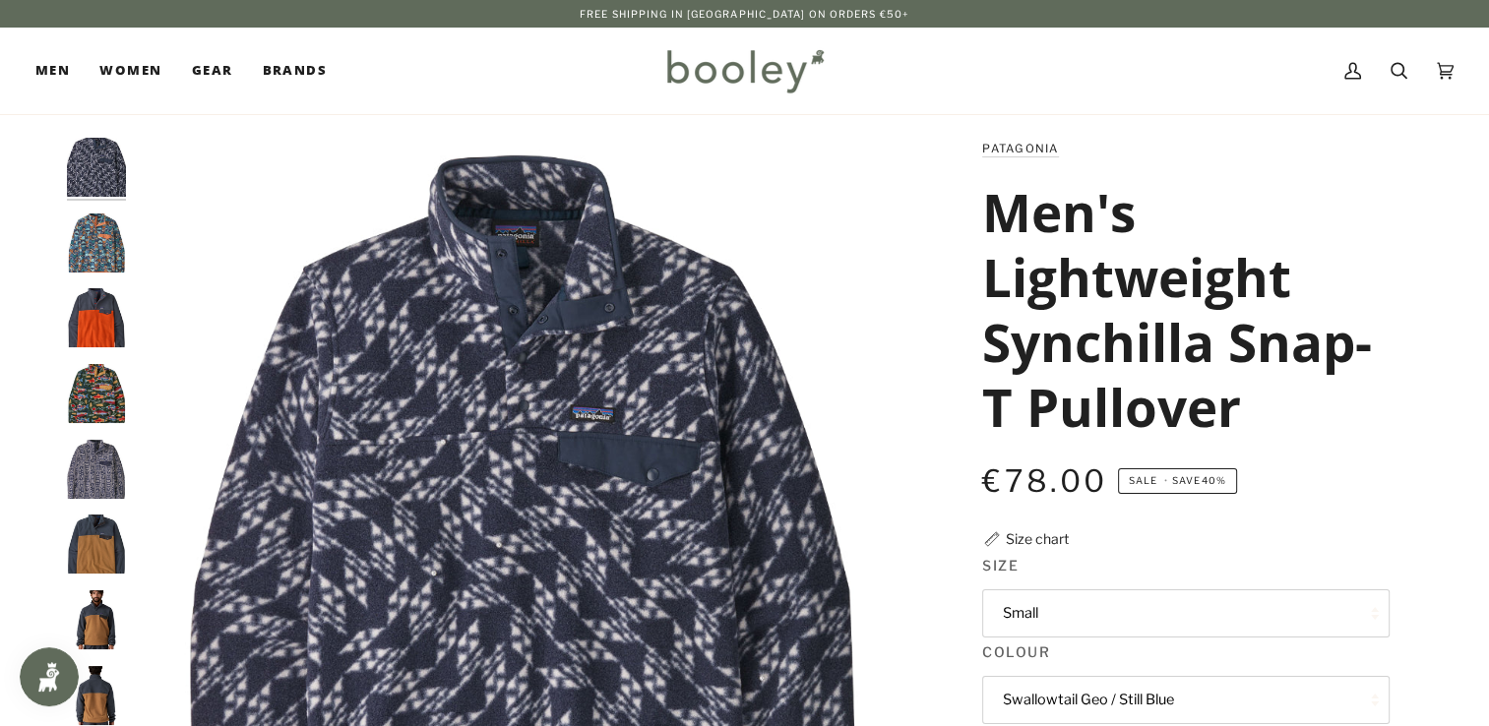
click at [118, 467] on img "Patagonia Men's Lightweight Synchilla Snap-T Pullover Flow / Sunken Blue - Bool…" at bounding box center [96, 469] width 59 height 59
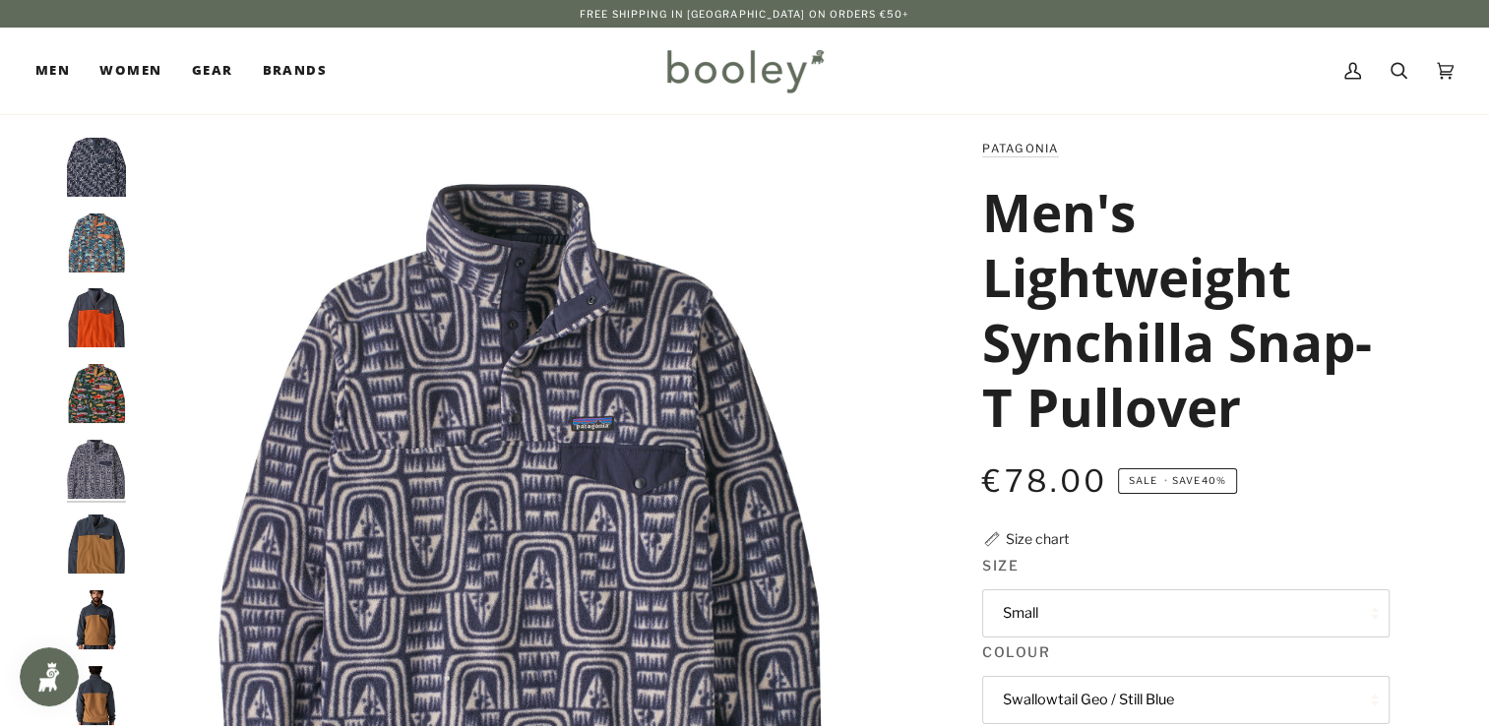
click at [1187, 612] on button "Small" at bounding box center [1186, 614] width 408 height 48
click at [1096, 659] on link "Small" at bounding box center [1186, 661] width 406 height 49
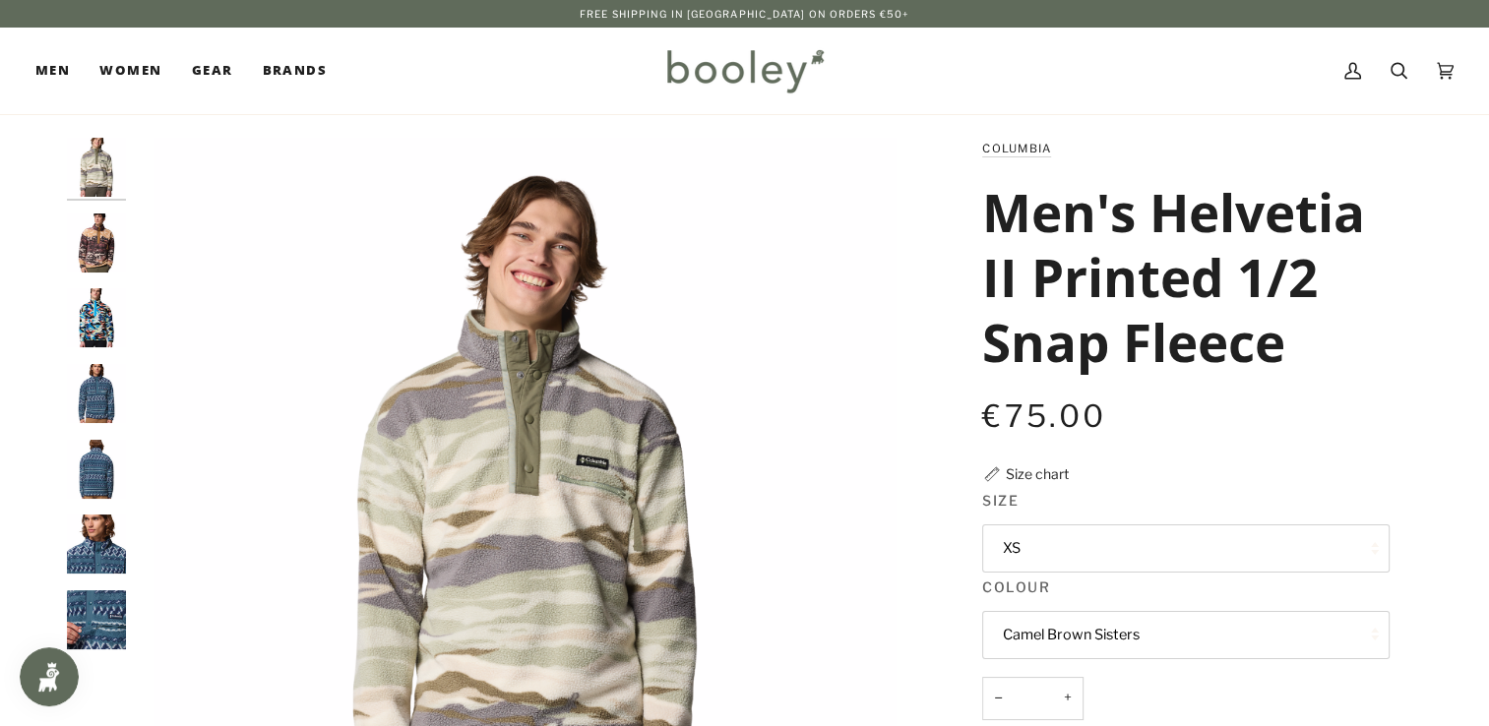
click at [94, 388] on img "Columbia Men's Helvetia II Printed 1/2 Snap Fleece Everblue KnitKnot - Booley G…" at bounding box center [96, 393] width 59 height 59
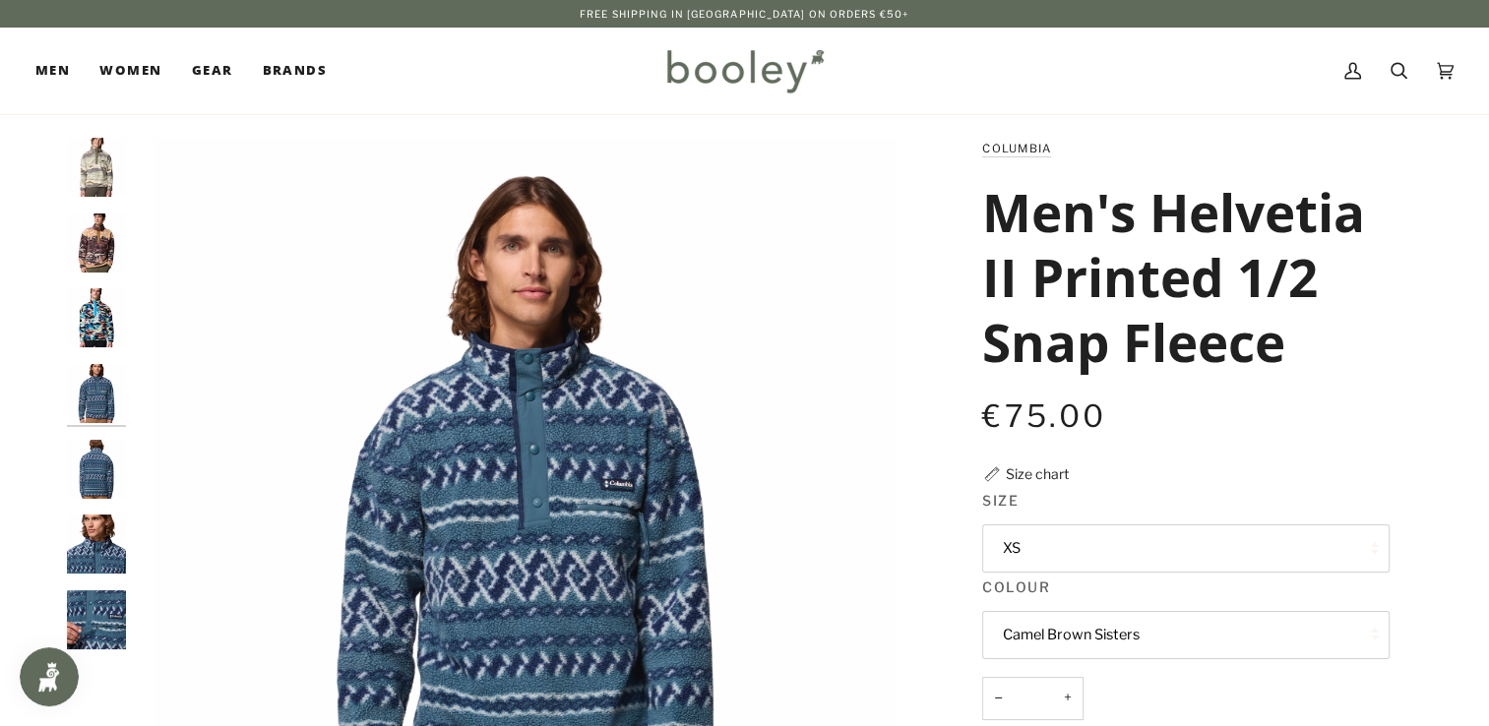
click at [1327, 523] on fieldset "Size XS XS Small Medium Large XL" at bounding box center [1186, 533] width 408 height 87
click at [1133, 563] on button "XS" at bounding box center [1186, 549] width 408 height 48
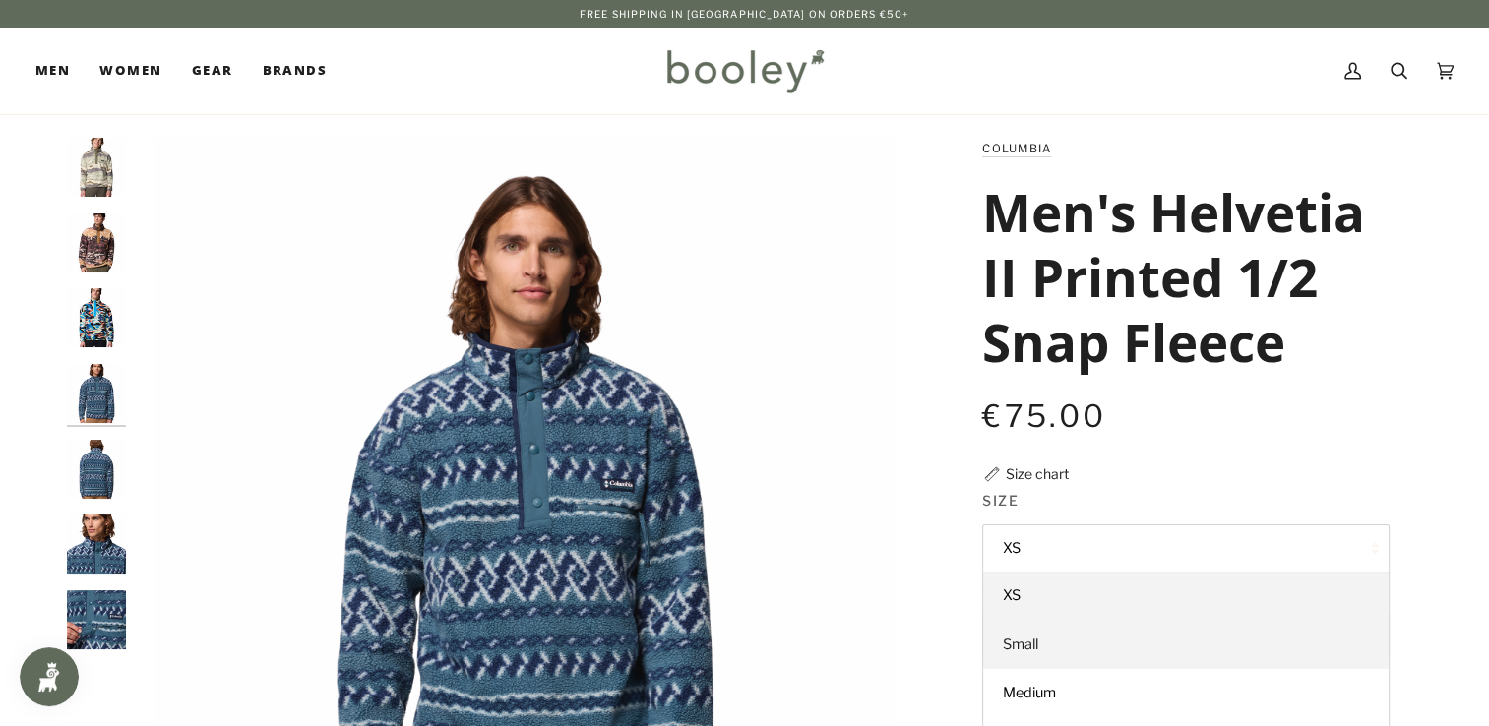
click at [1061, 637] on link "Small" at bounding box center [1186, 645] width 406 height 49
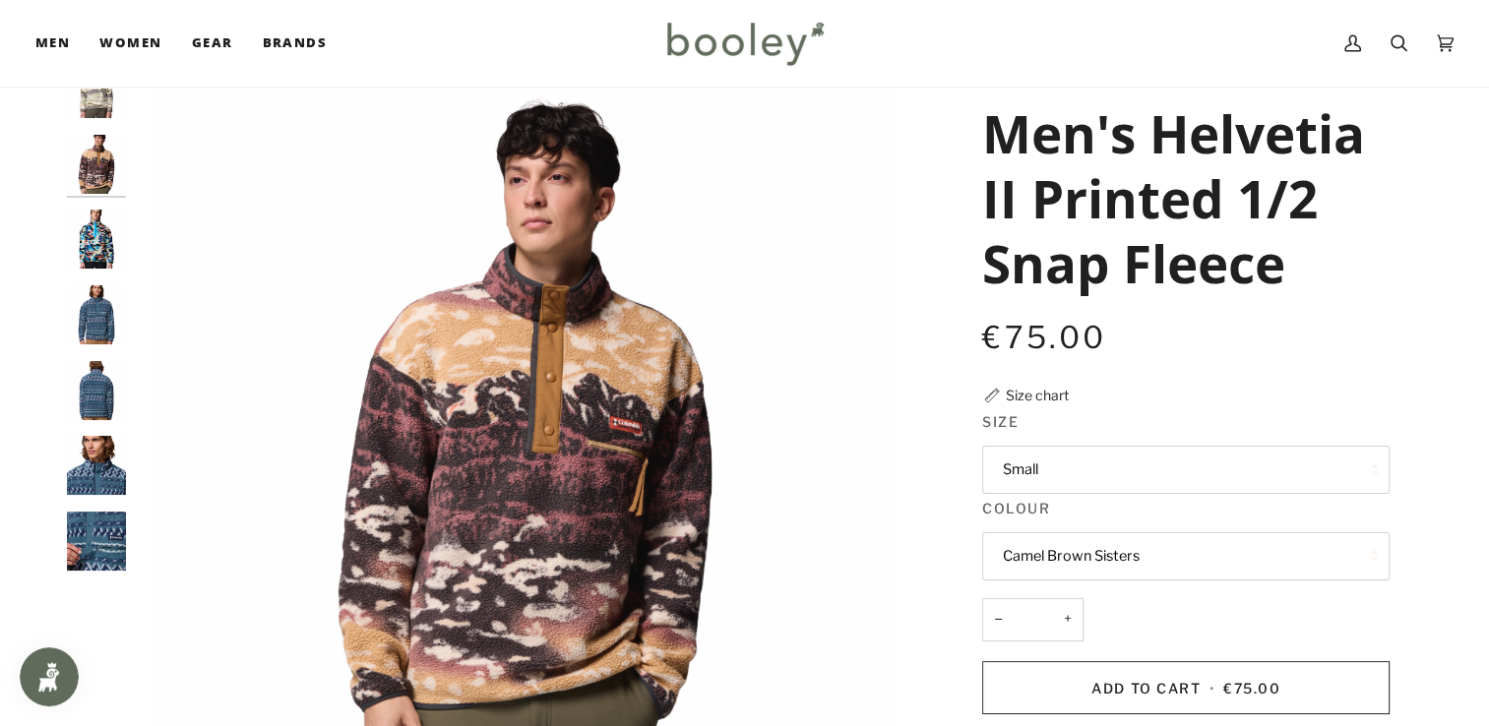
scroll to position [98, 0]
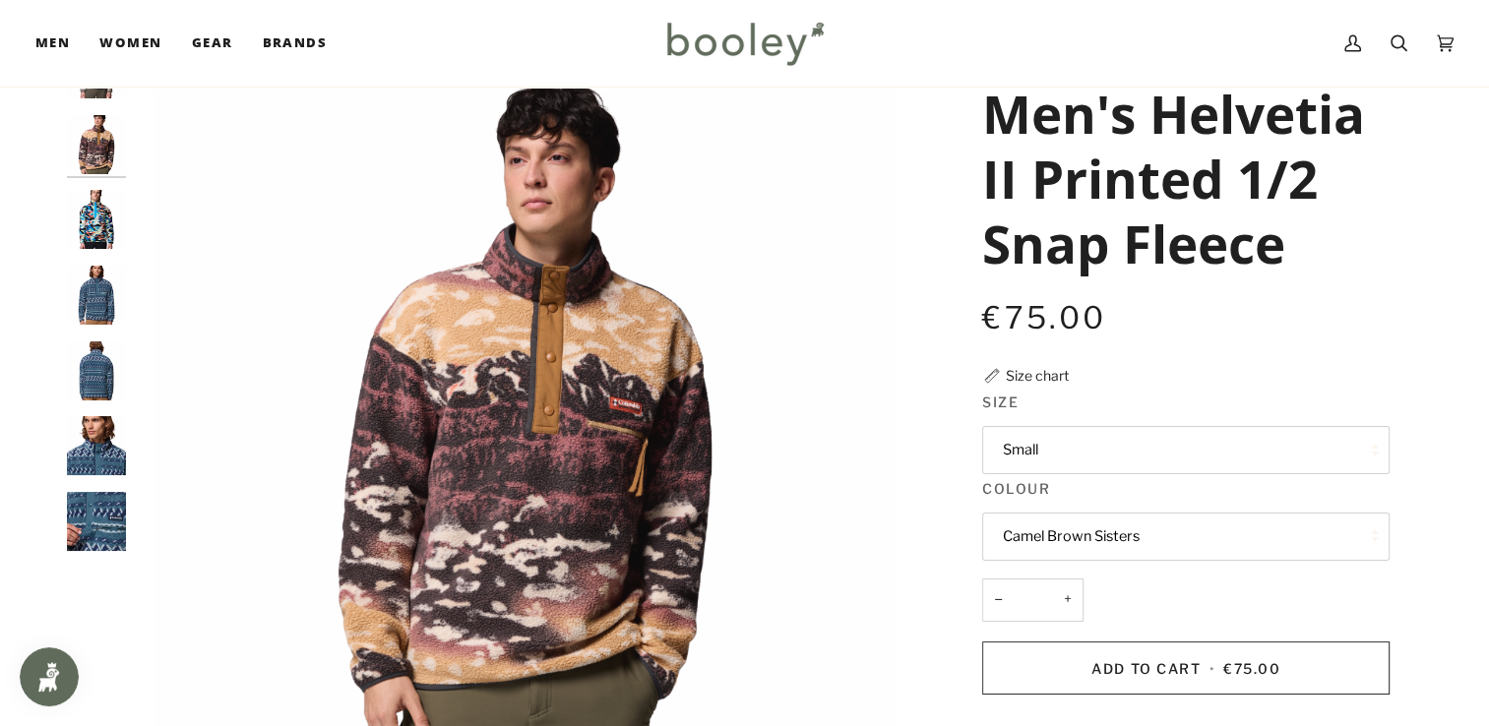
click at [77, 374] on img "Columbia Men's Helvetia II Printed 1/2 Snap Fleece Everblue KnitKnot - Booley G…" at bounding box center [96, 371] width 59 height 59
